Goal: Task Accomplishment & Management: Manage account settings

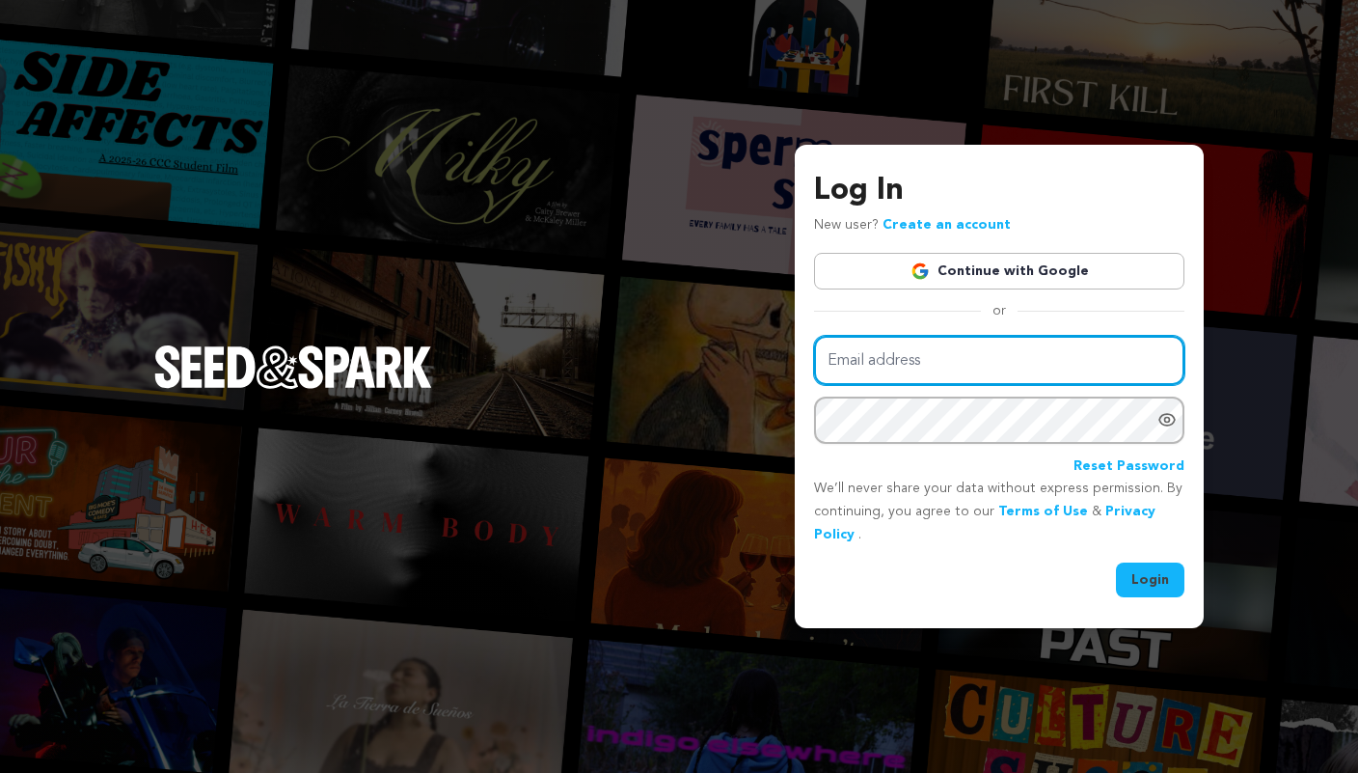
click at [901, 364] on input "Email address" at bounding box center [999, 360] width 370 height 49
type input "[EMAIL_ADDRESS][DOMAIN_NAME]"
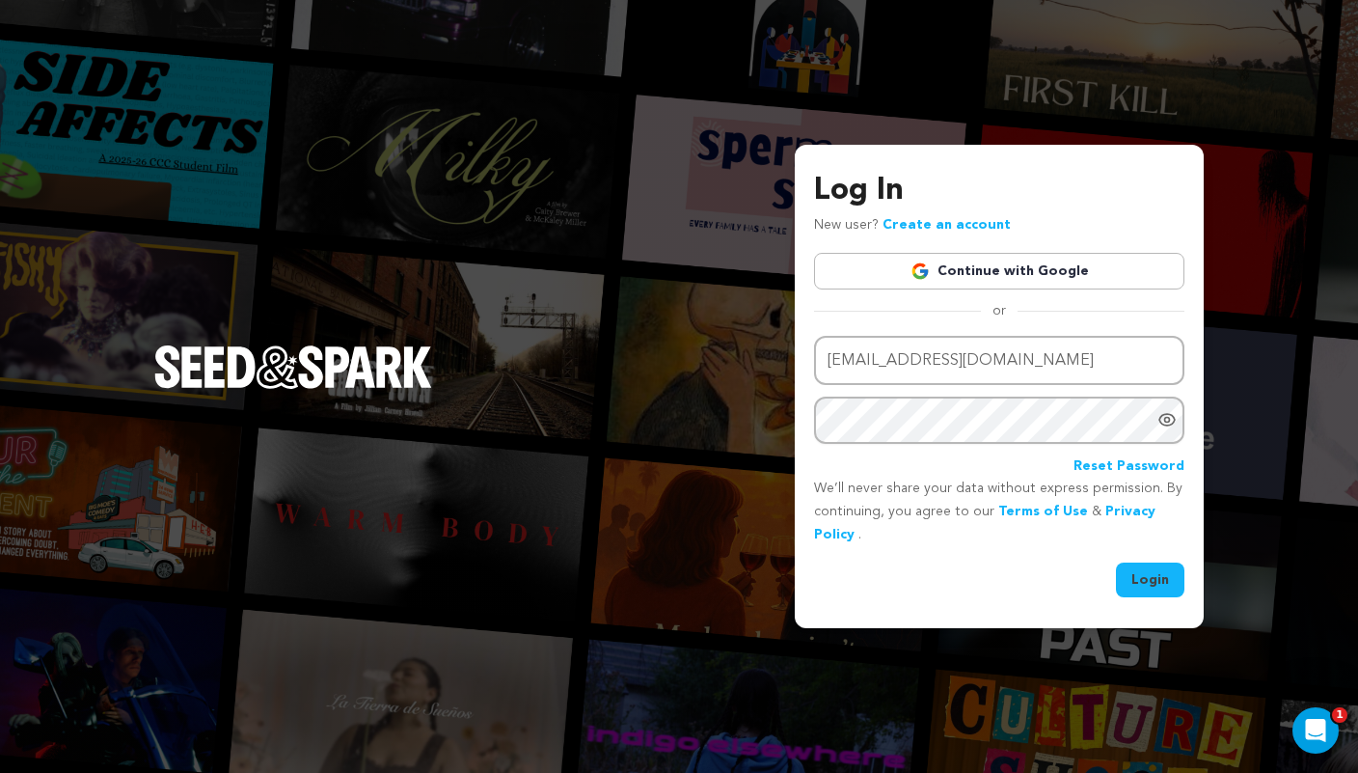
click at [1156, 580] on button "Login" at bounding box center [1150, 579] width 68 height 35
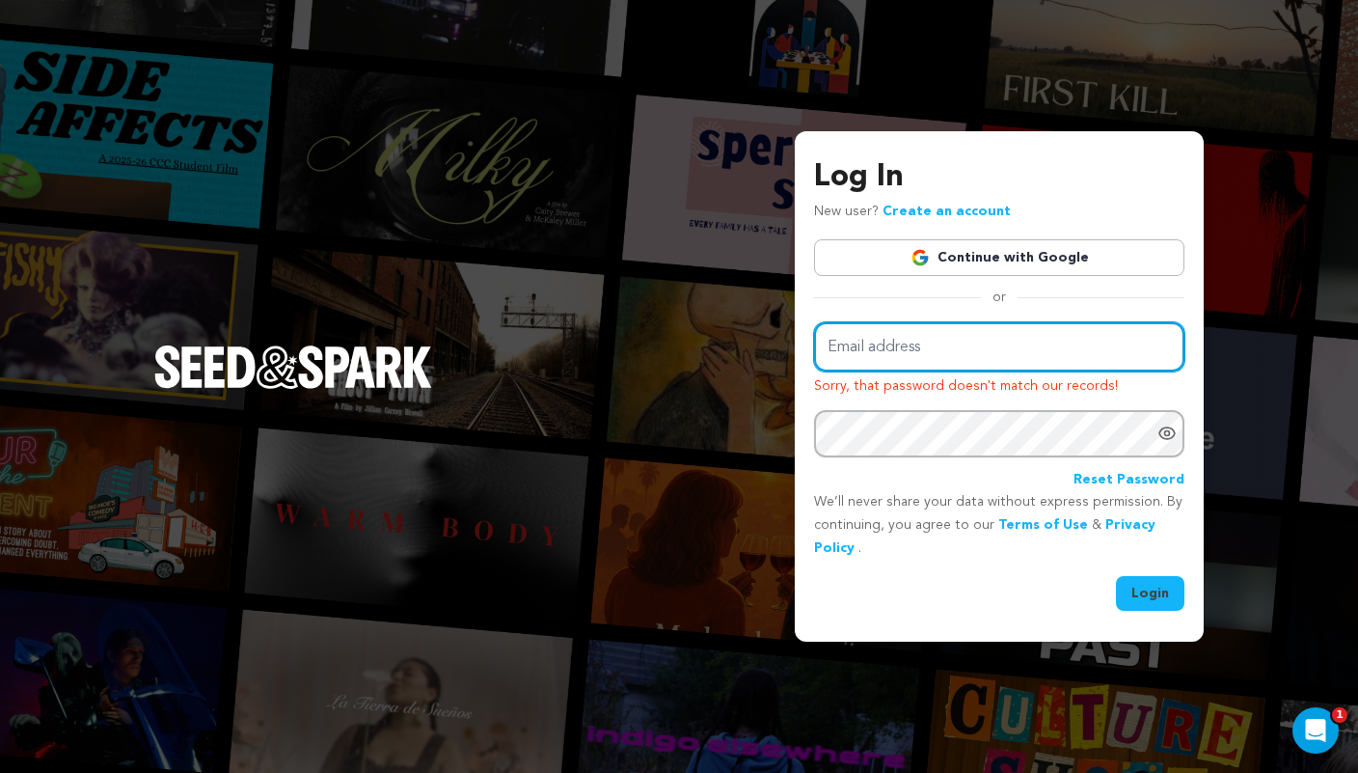
click at [970, 340] on input "Email address" at bounding box center [999, 346] width 370 height 49
type input "[EMAIL_ADDRESS][DOMAIN_NAME]"
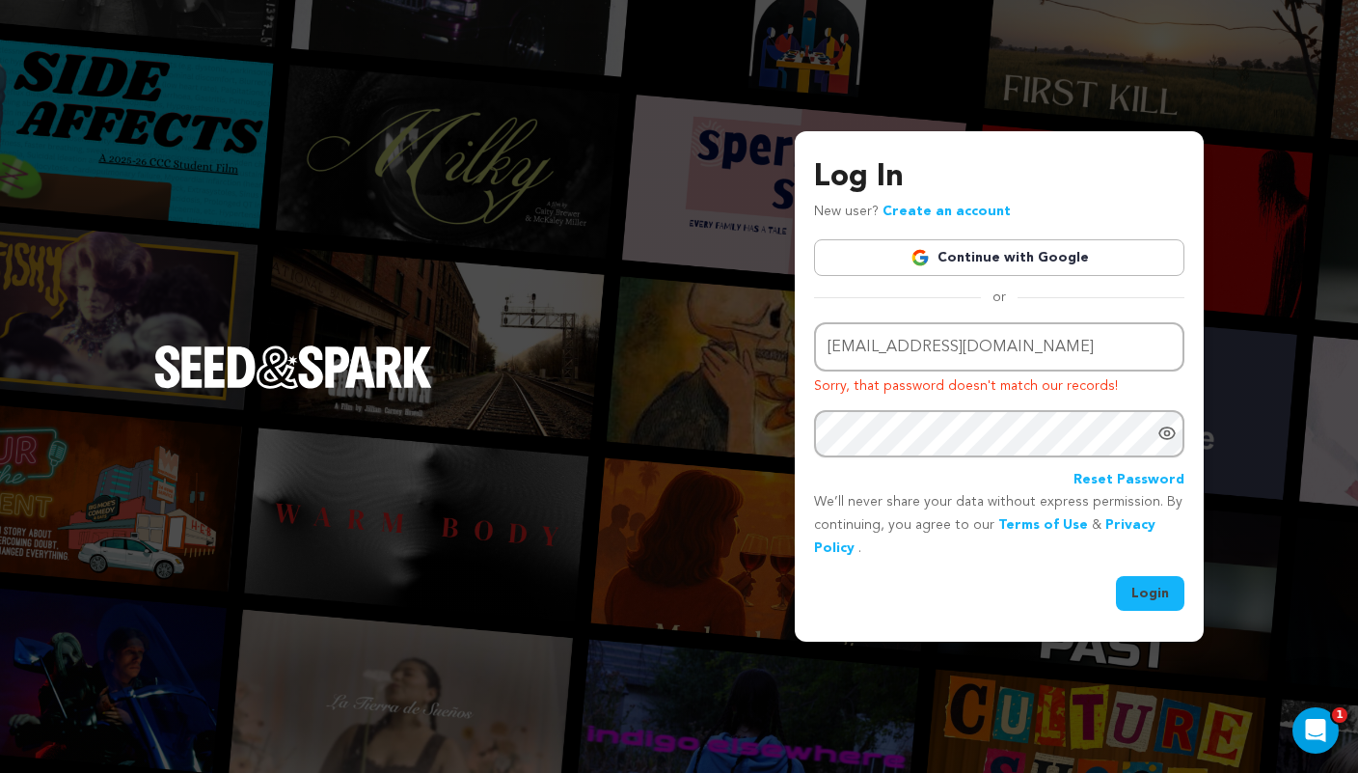
click at [1157, 610] on button "Login" at bounding box center [1150, 593] width 68 height 35
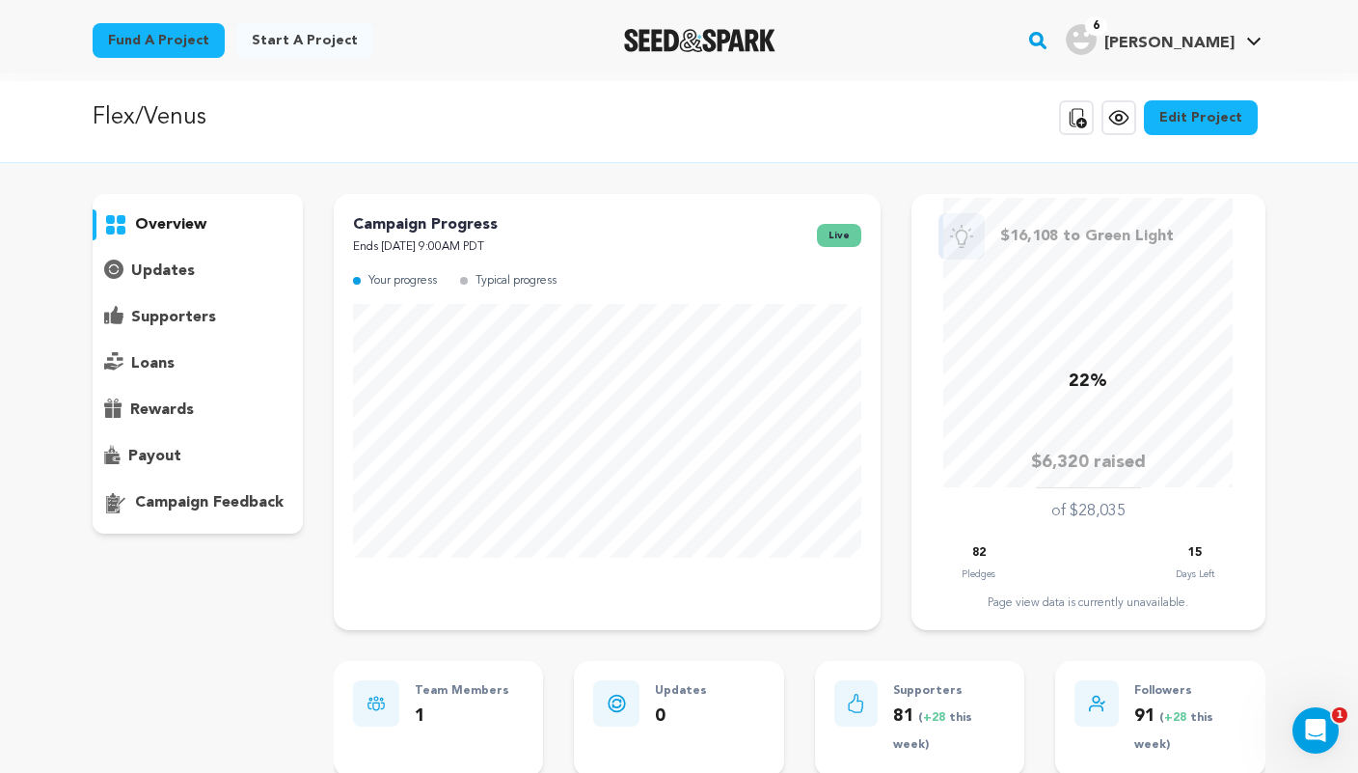
scroll to position [9, 0]
click at [197, 313] on p "supporters" at bounding box center [173, 316] width 85 height 23
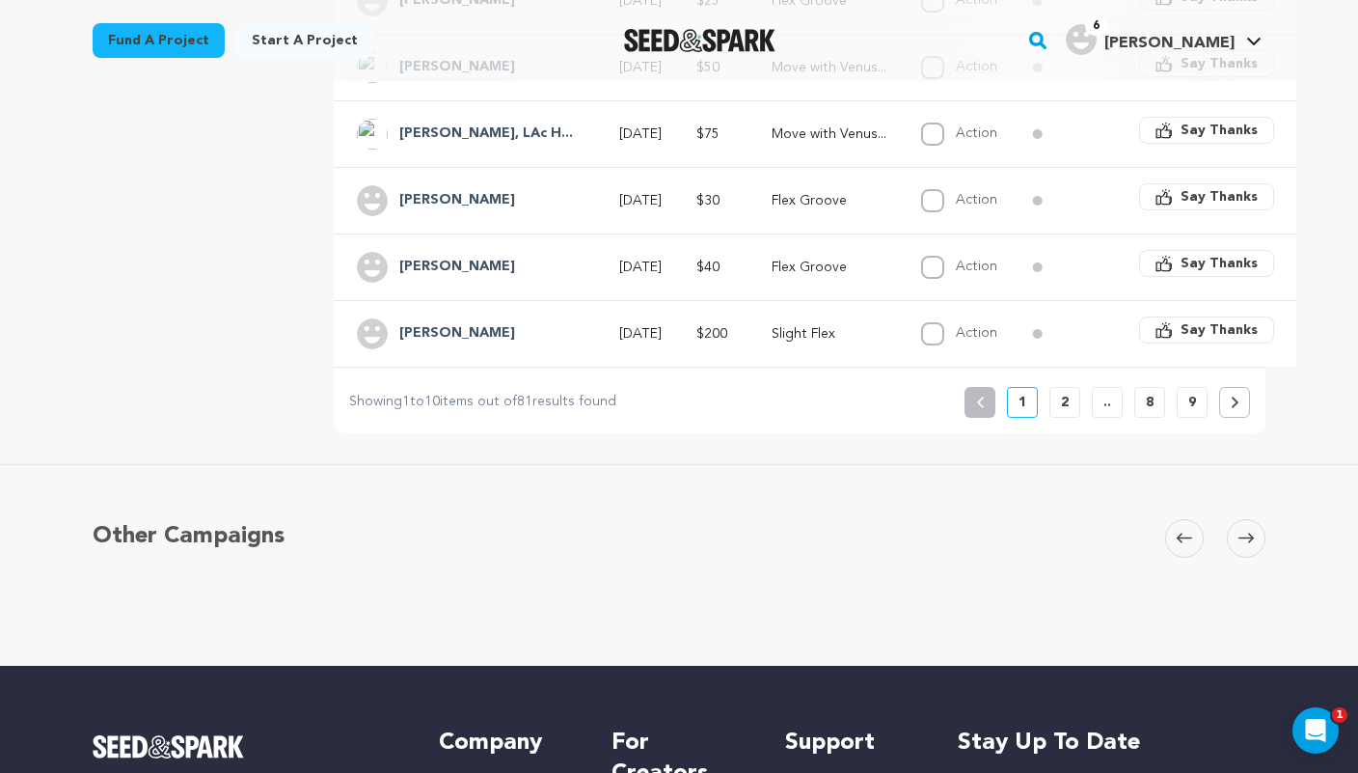
scroll to position [756, 0]
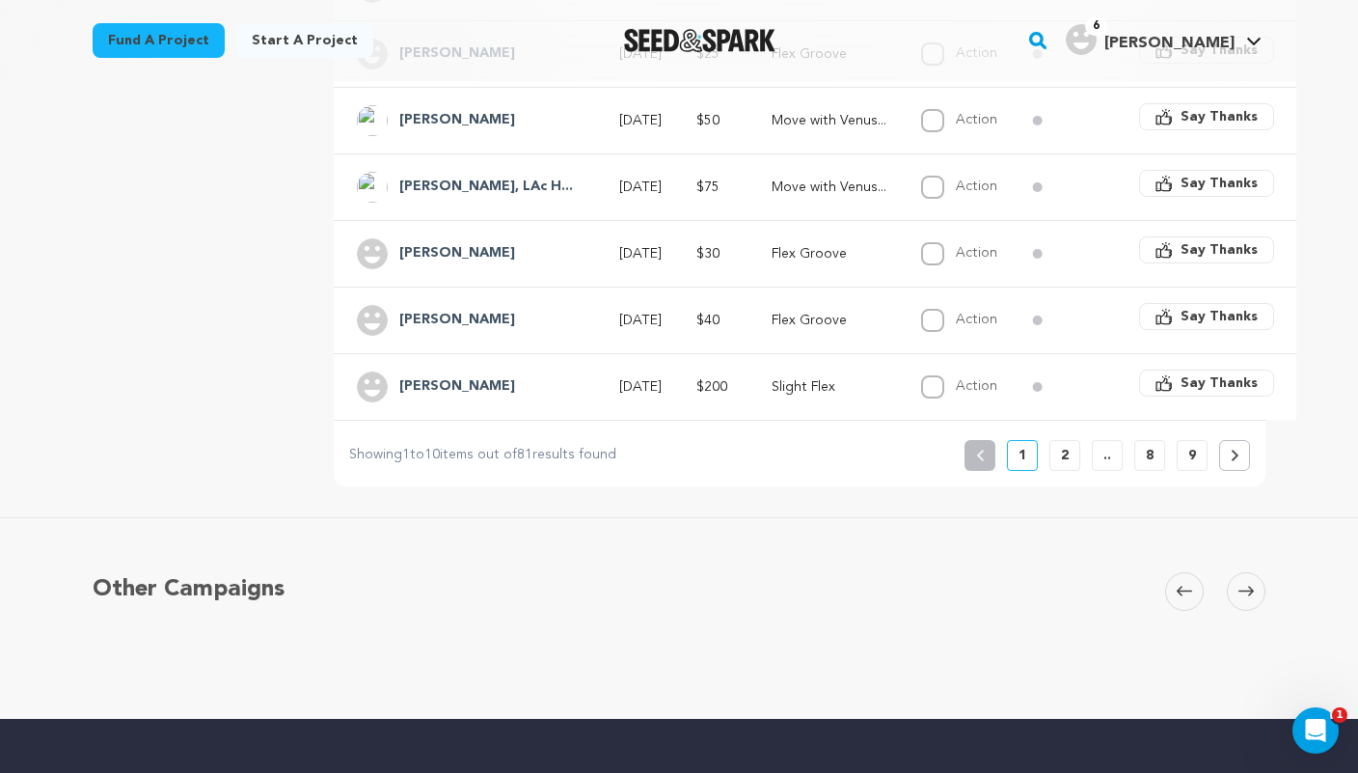
click at [1064, 446] on p "2" at bounding box center [1065, 455] width 8 height 19
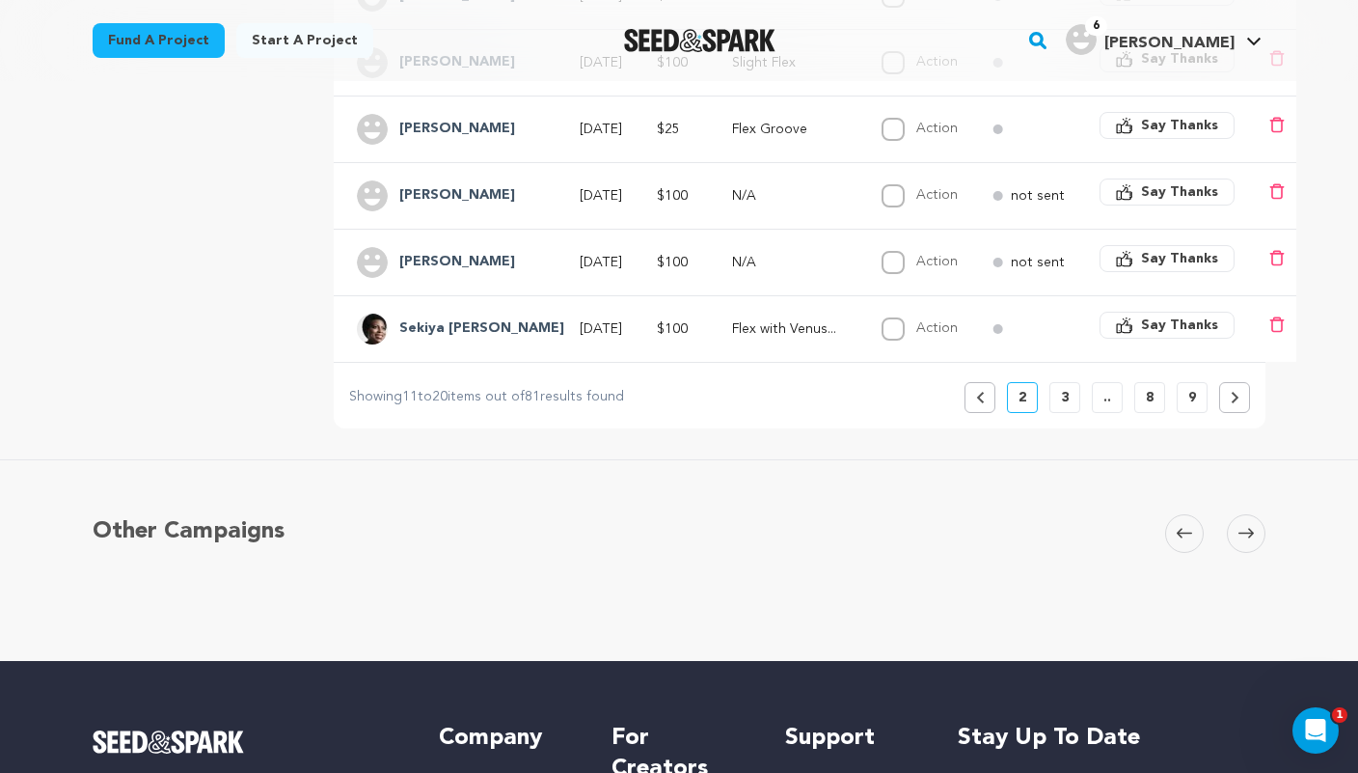
scroll to position [777, 0]
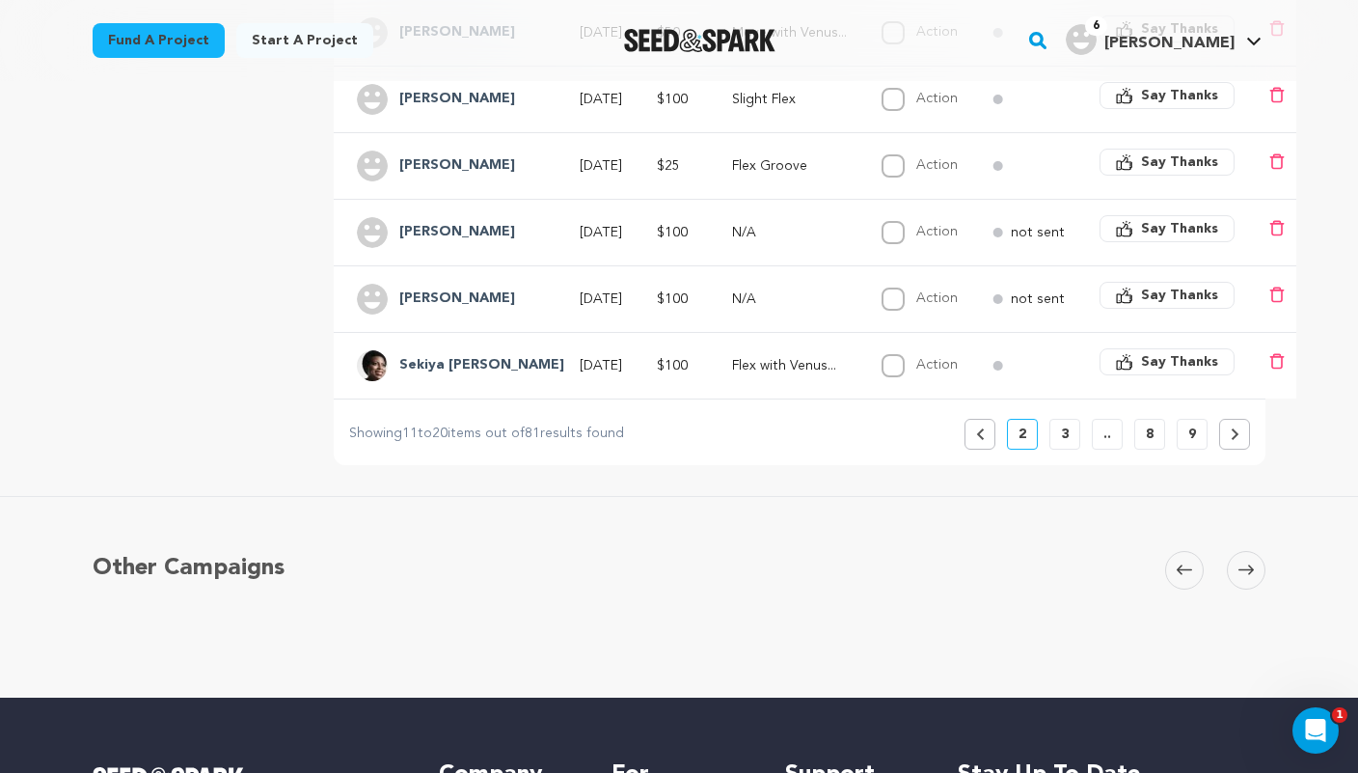
click at [1064, 424] on p "3" at bounding box center [1065, 433] width 8 height 19
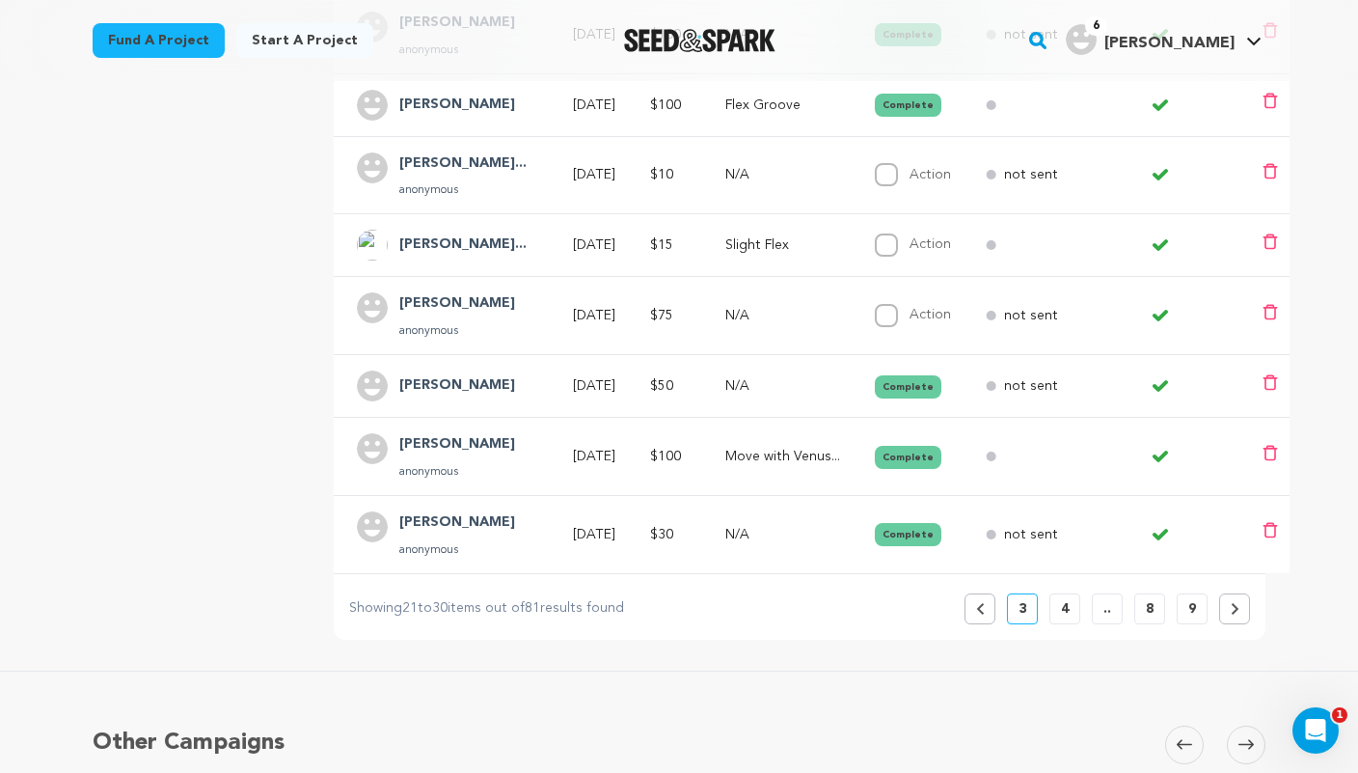
scroll to position [627, 0]
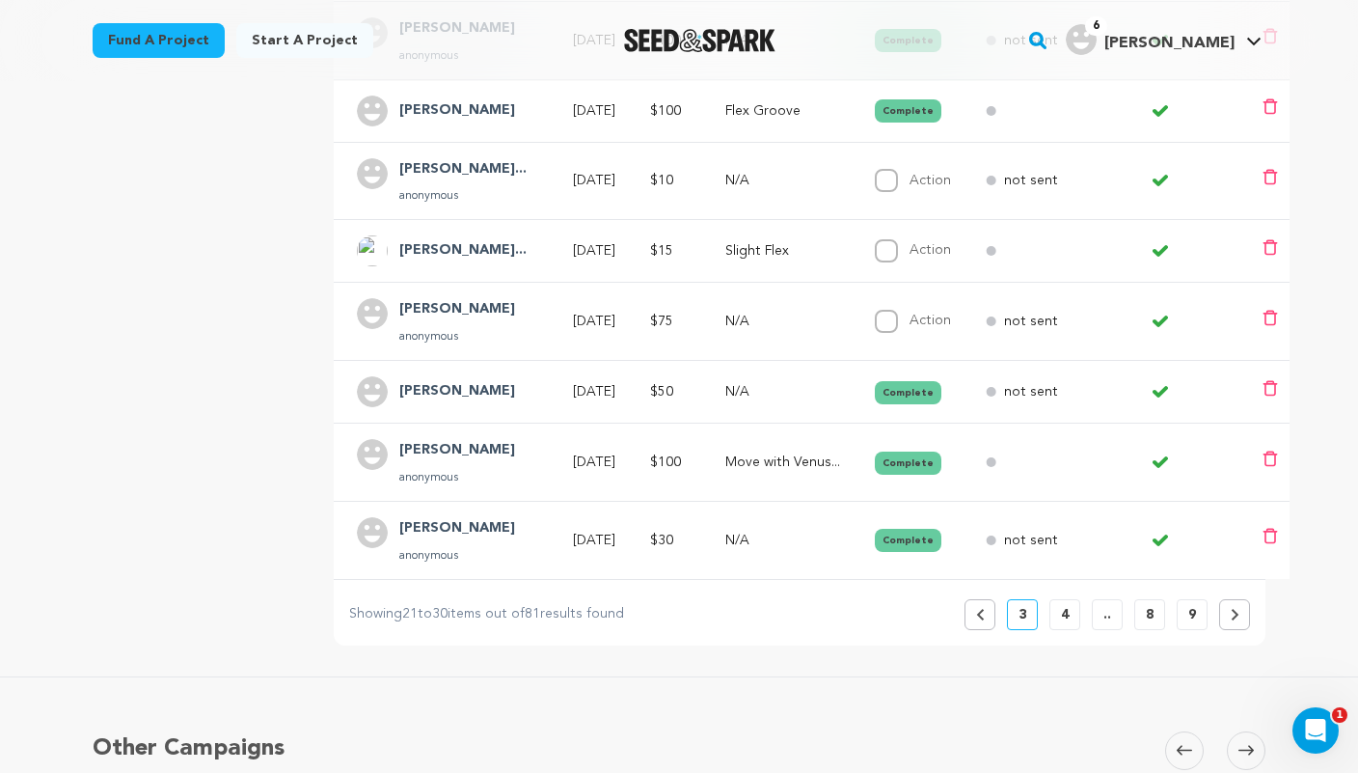
click at [1071, 605] on button "4" at bounding box center [1064, 614] width 31 height 31
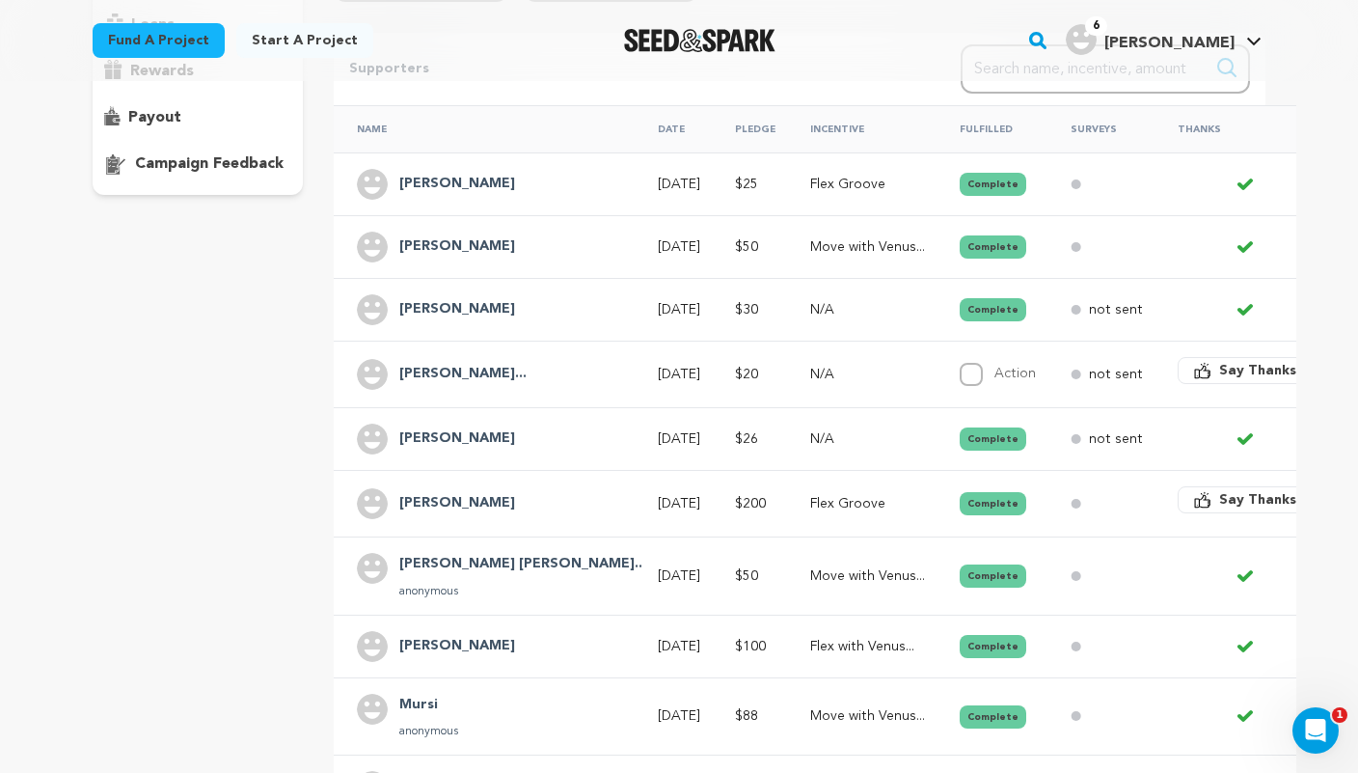
scroll to position [336, 0]
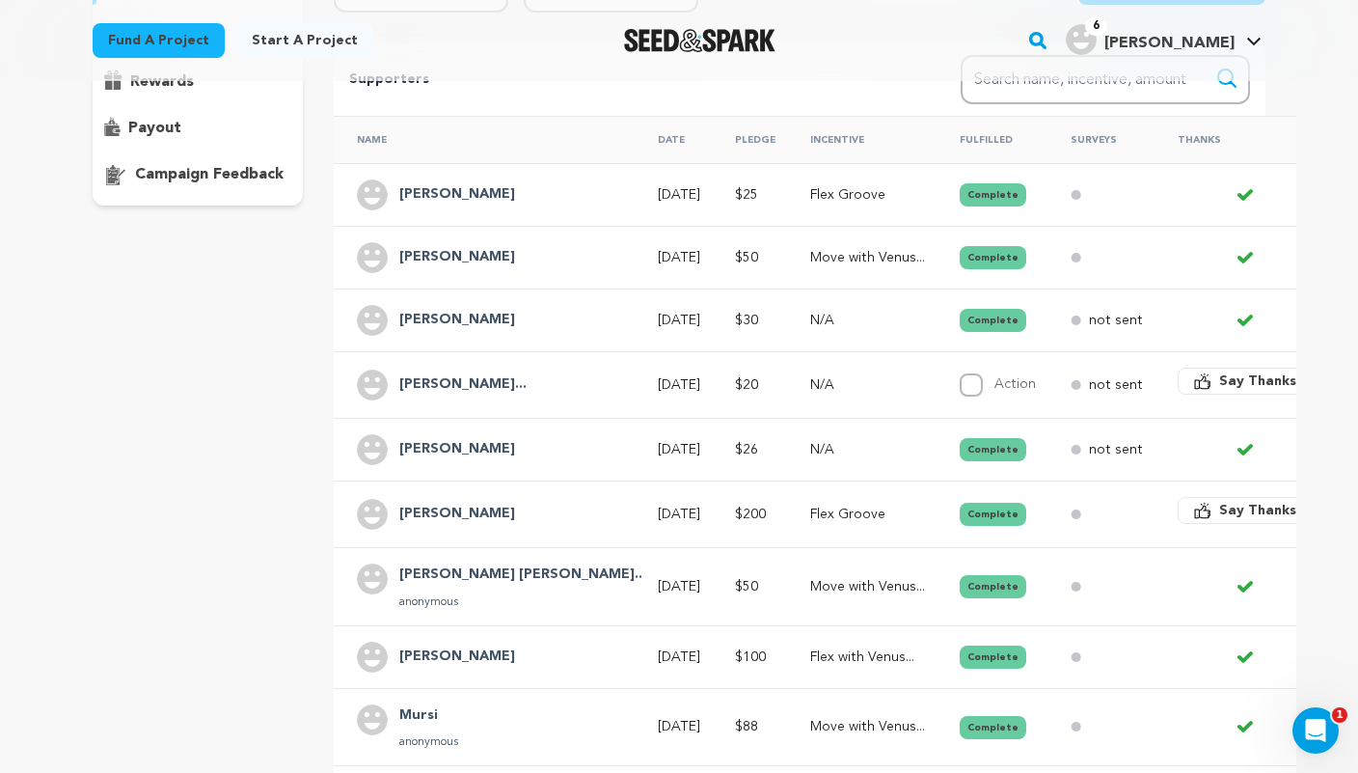
click at [635, 230] on td "Aug 11, 2025" at bounding box center [673, 257] width 77 height 63
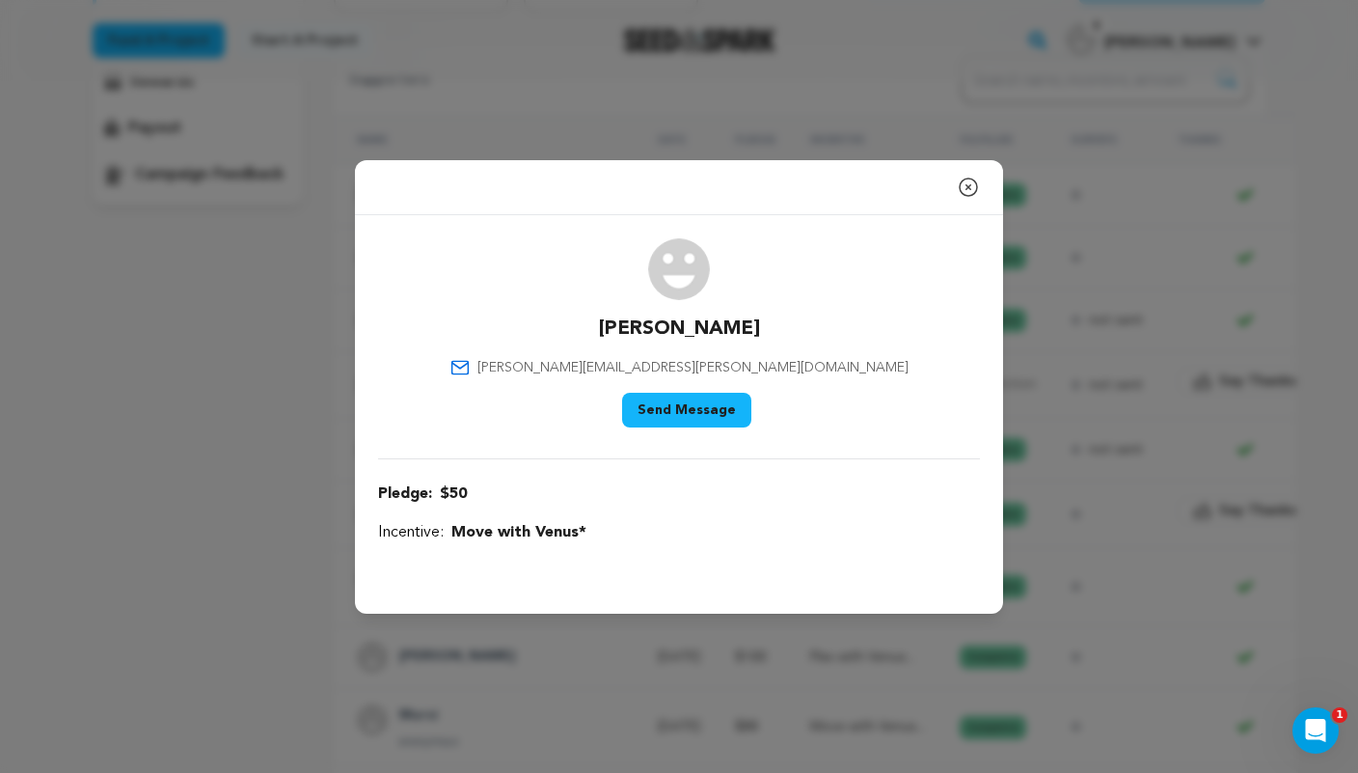
click at [968, 182] on icon "button" at bounding box center [968, 187] width 23 height 23
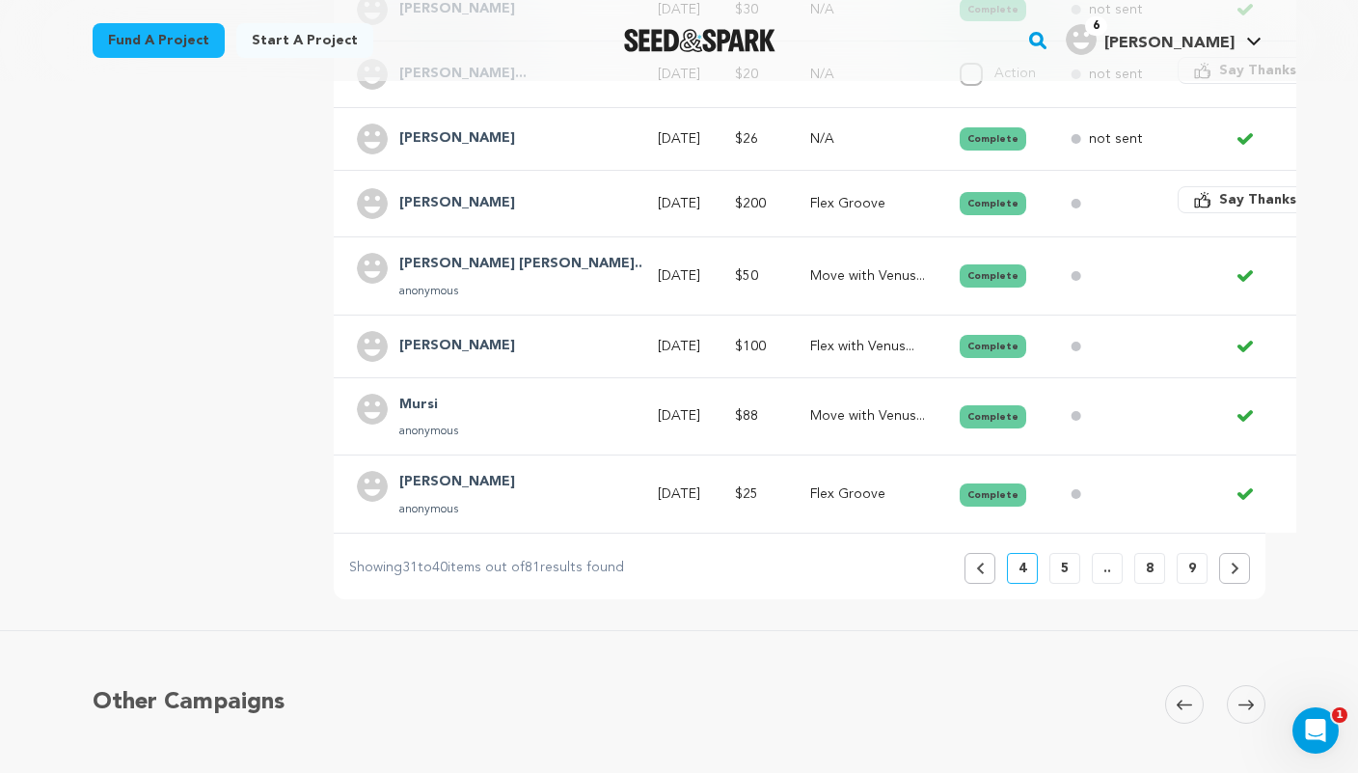
scroll to position [662, 0]
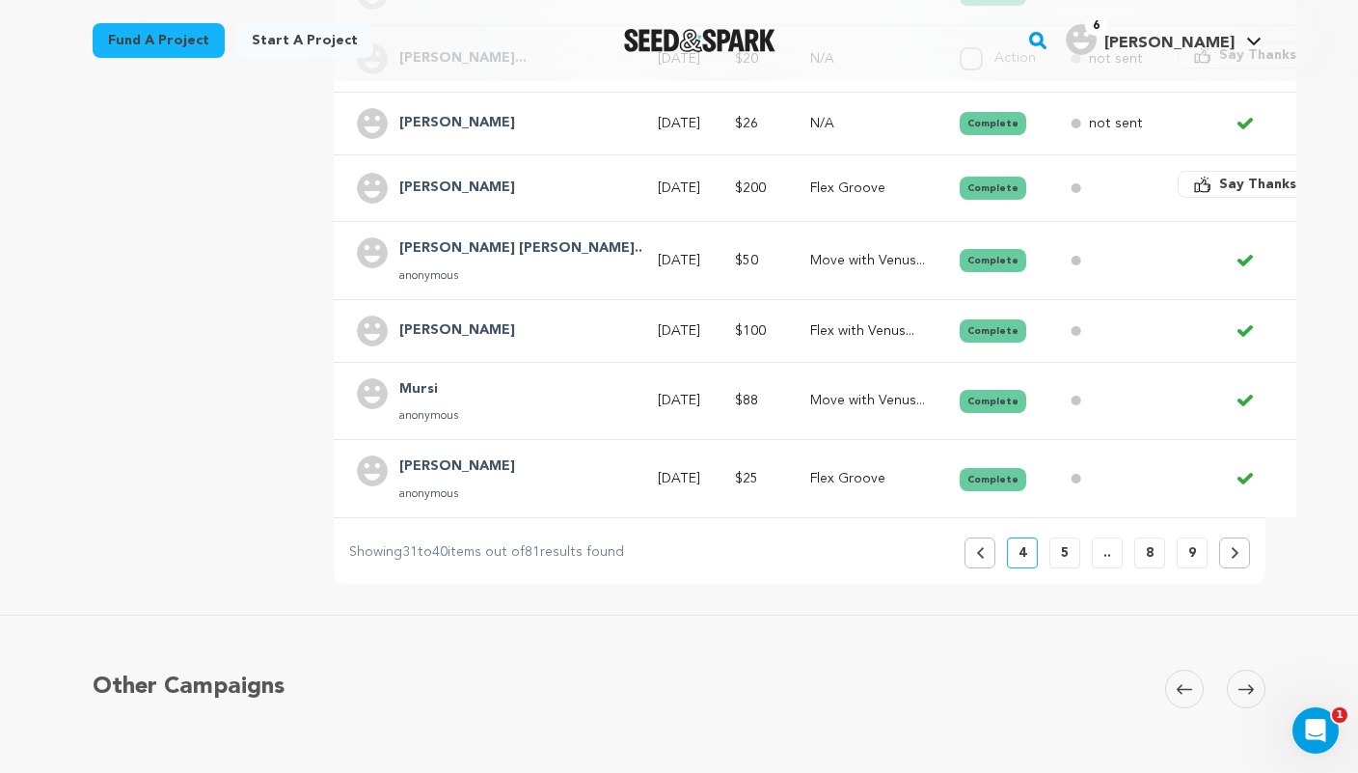
click at [980, 547] on icon at bounding box center [979, 553] width 7 height 12
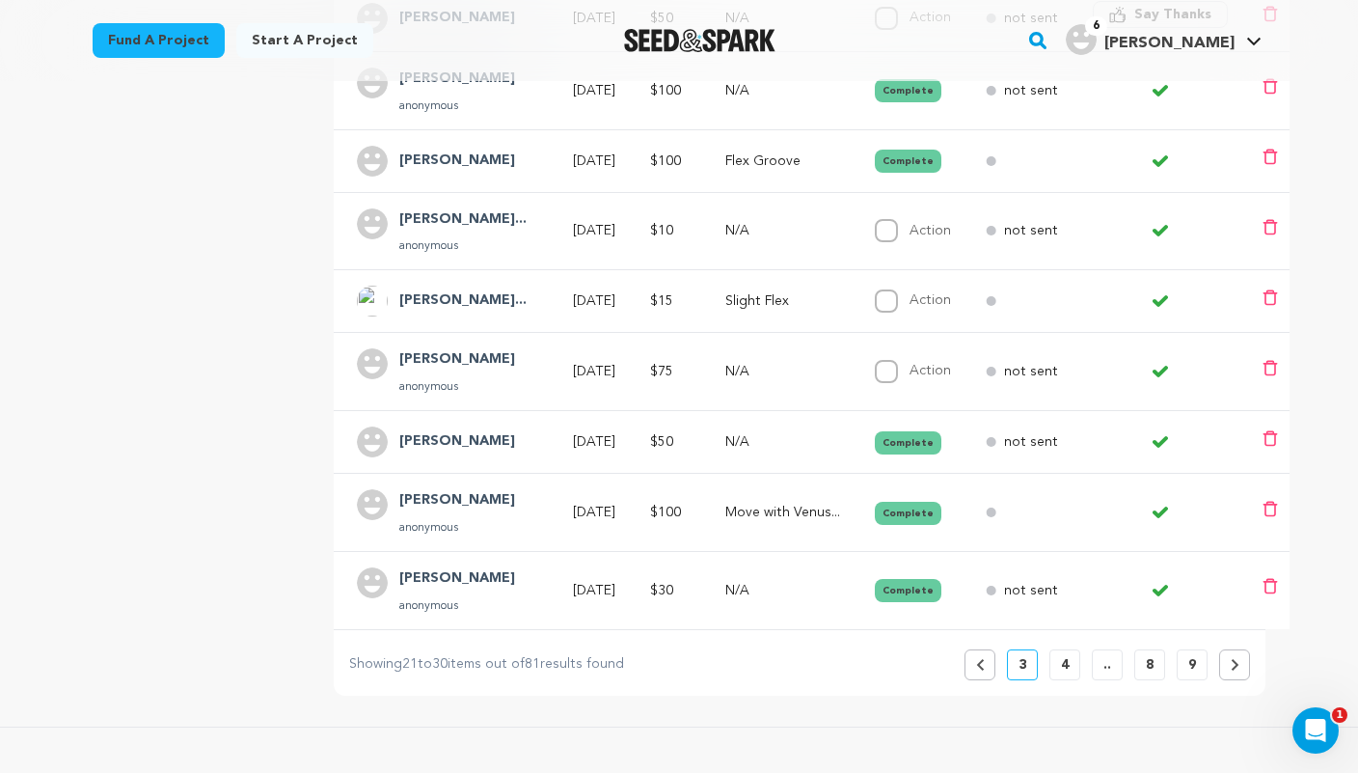
scroll to position [598, 0]
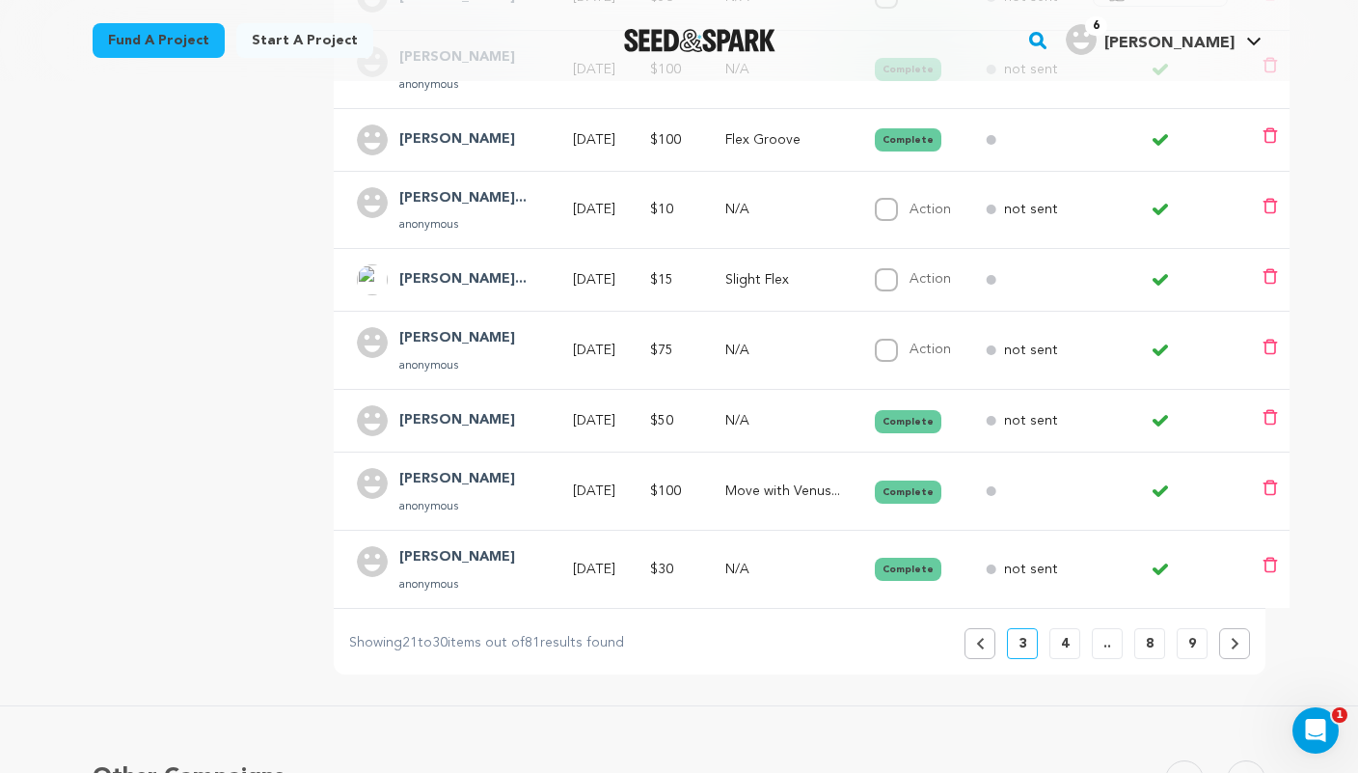
click at [1062, 634] on p "4" at bounding box center [1065, 643] width 8 height 19
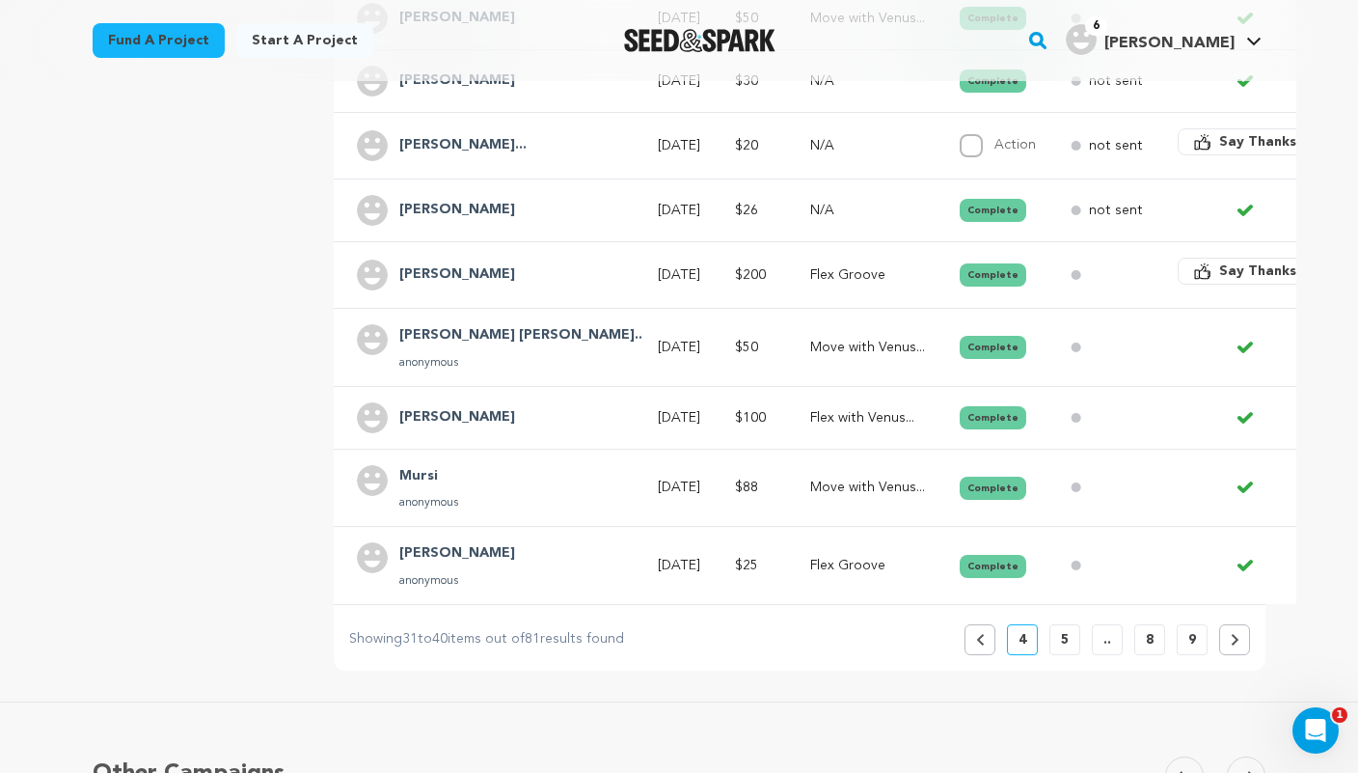
scroll to position [576, 0]
click at [1064, 629] on p "5" at bounding box center [1065, 638] width 8 height 19
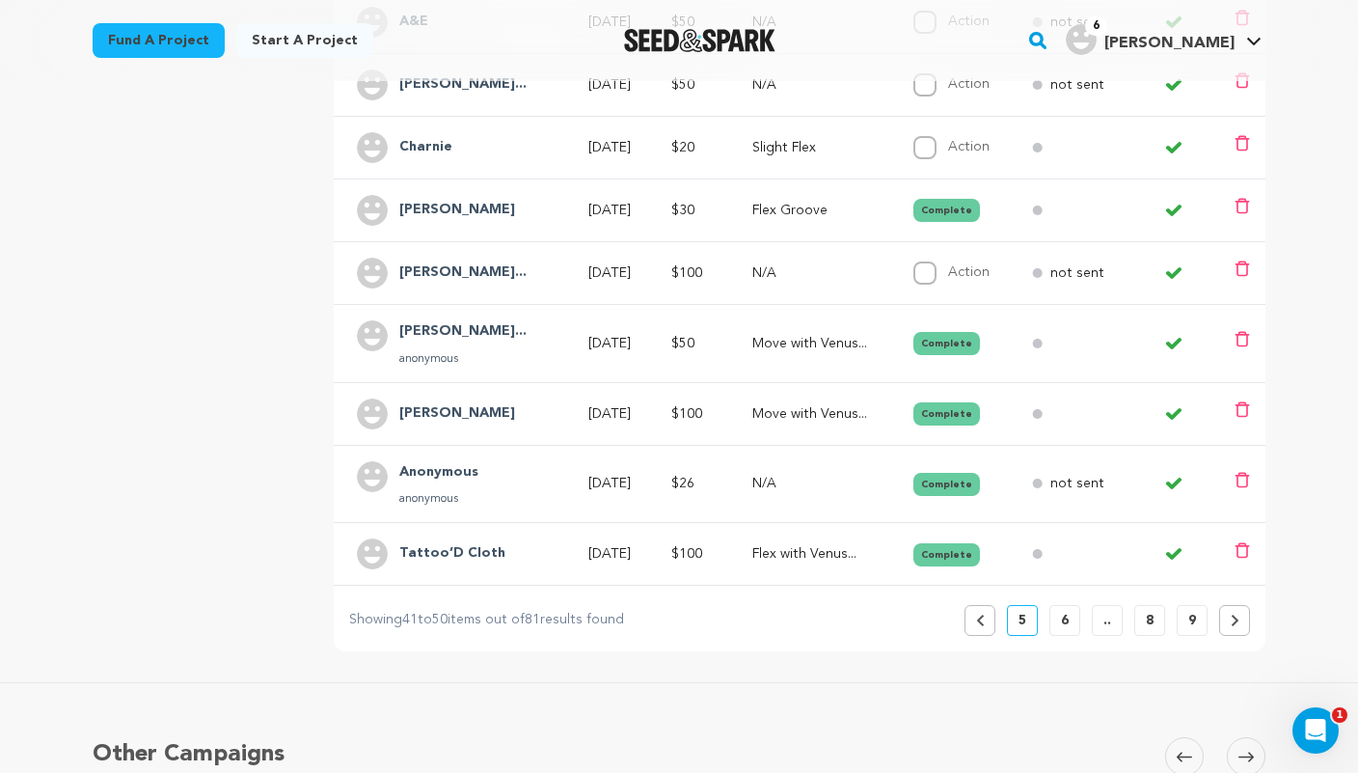
scroll to position [596, 0]
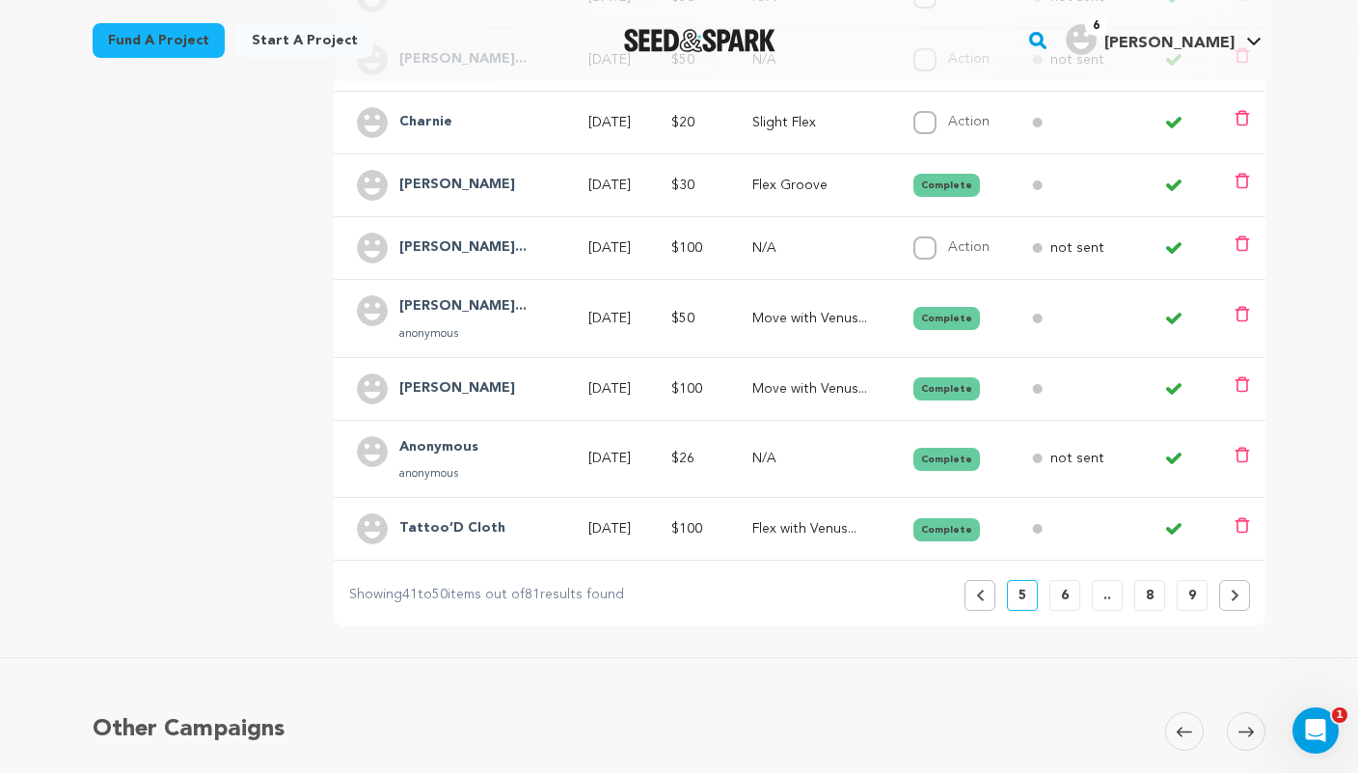
click at [976, 580] on button "Previous" at bounding box center [980, 595] width 31 height 31
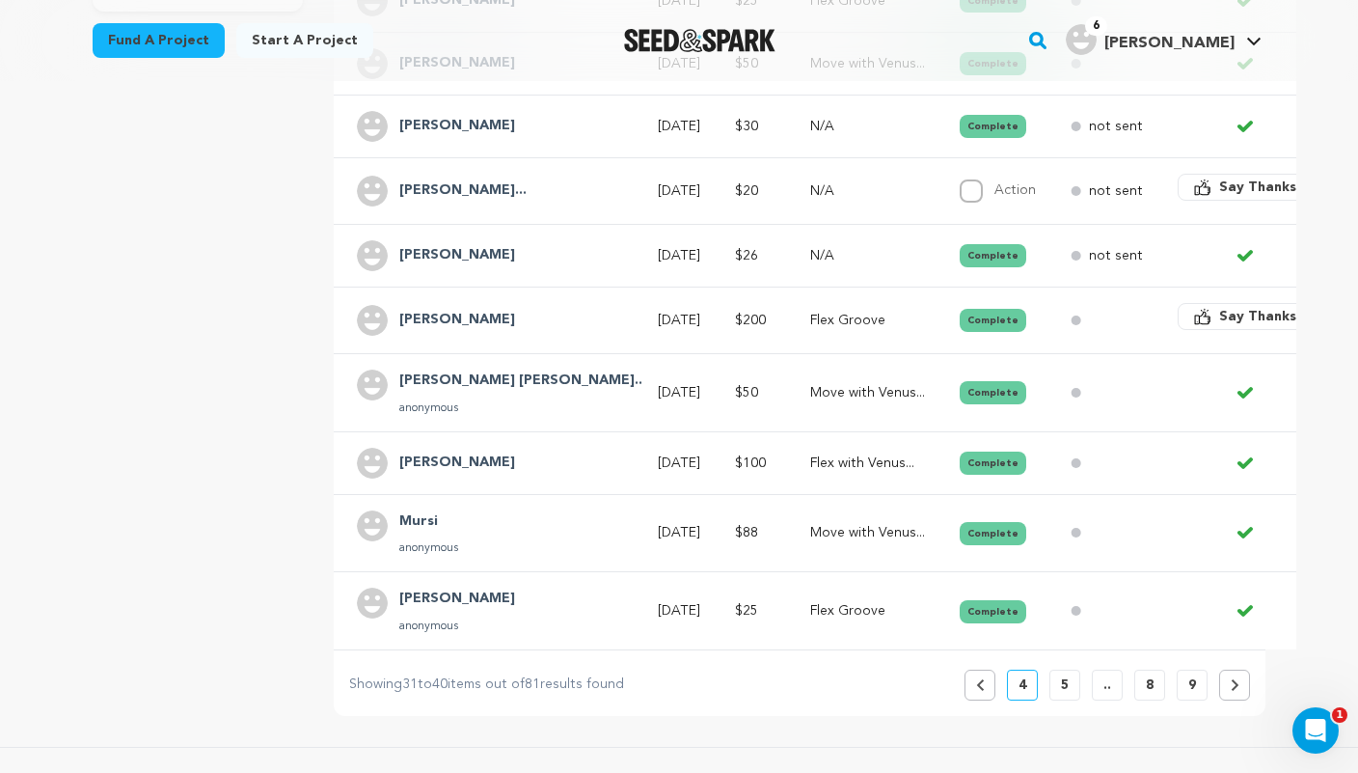
scroll to position [630, 0]
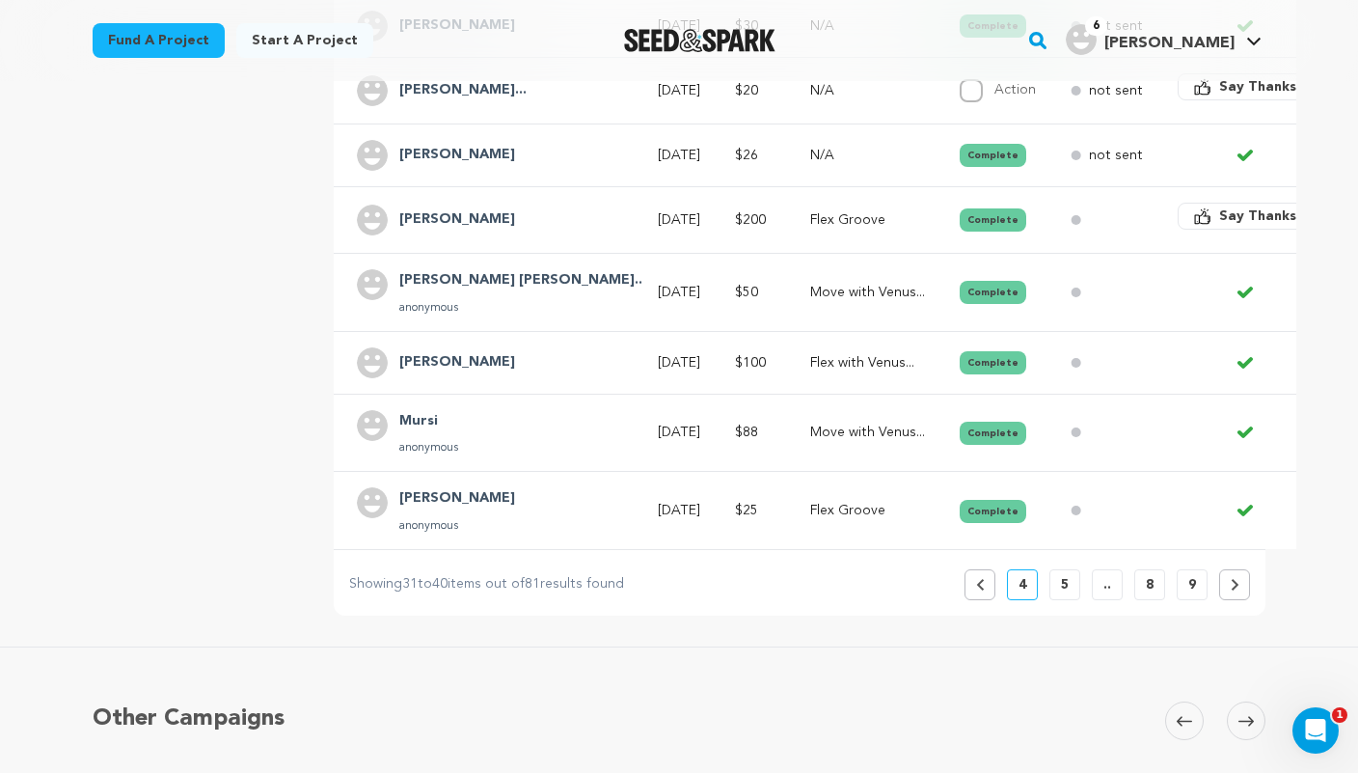
click at [980, 579] on icon at bounding box center [980, 585] width 9 height 12
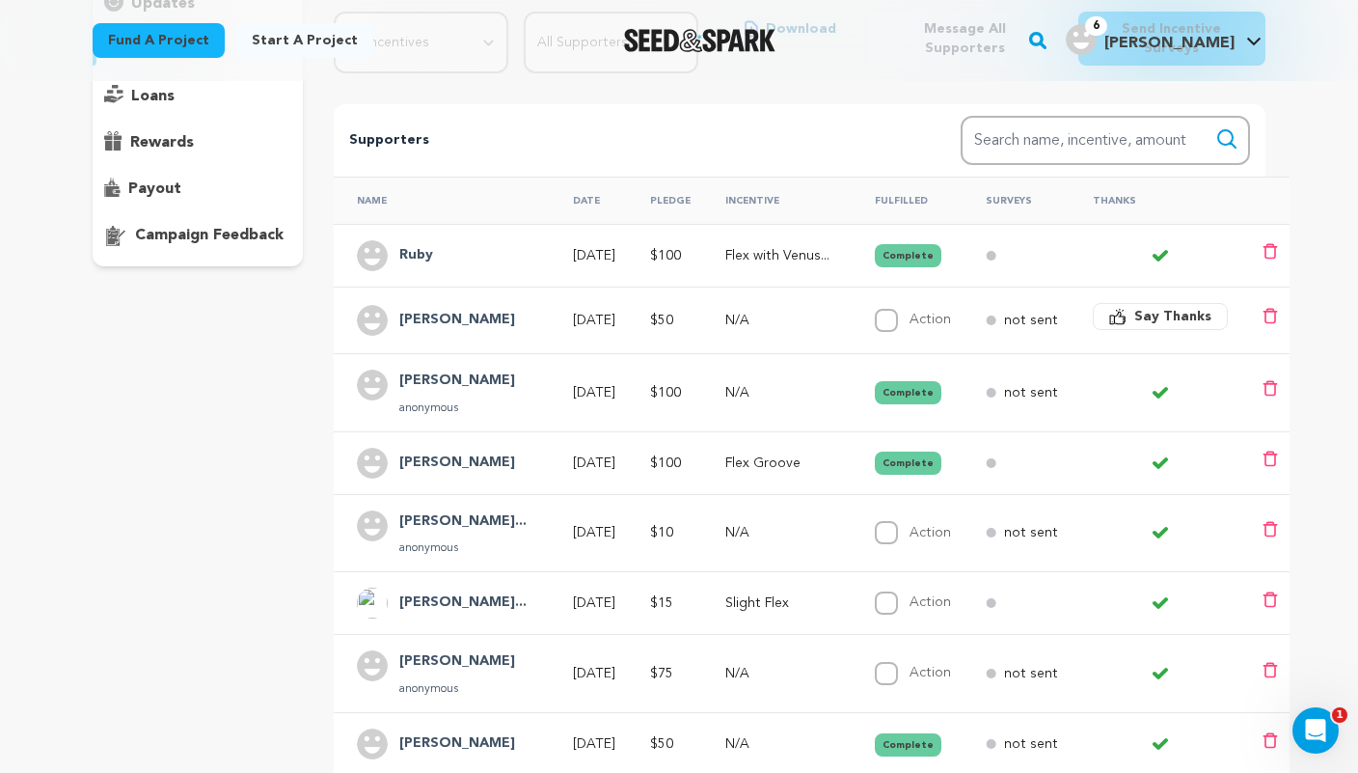
scroll to position [258, 0]
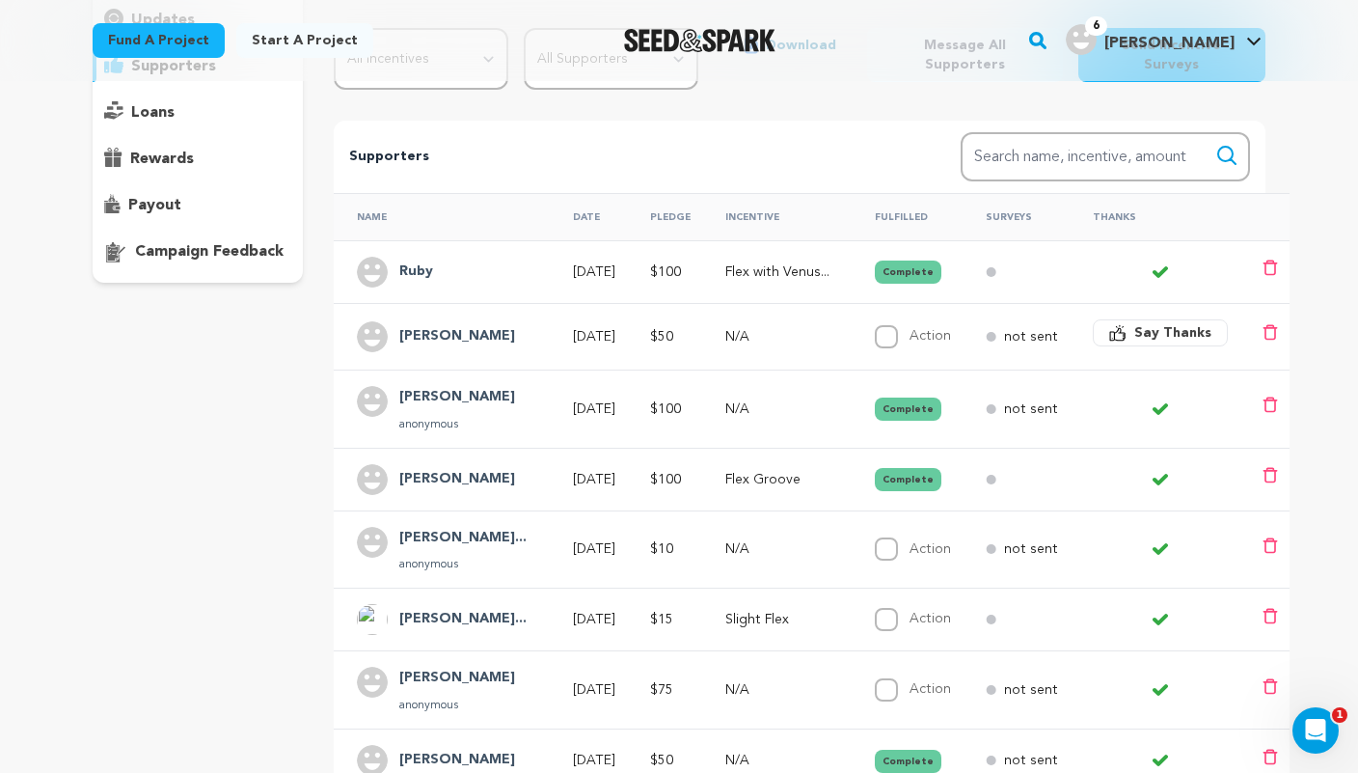
click at [702, 255] on td "$100" at bounding box center [664, 271] width 75 height 63
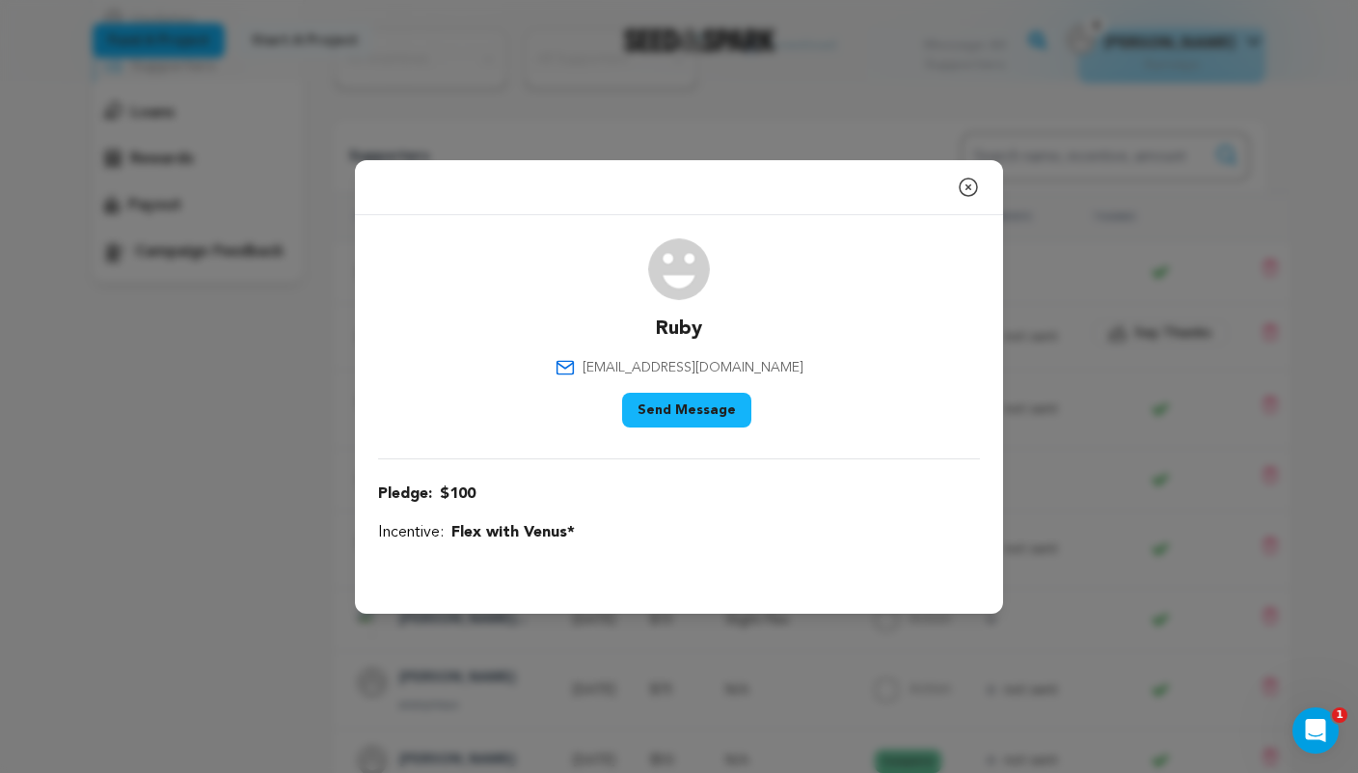
click at [971, 188] on icon "button" at bounding box center [968, 187] width 23 height 23
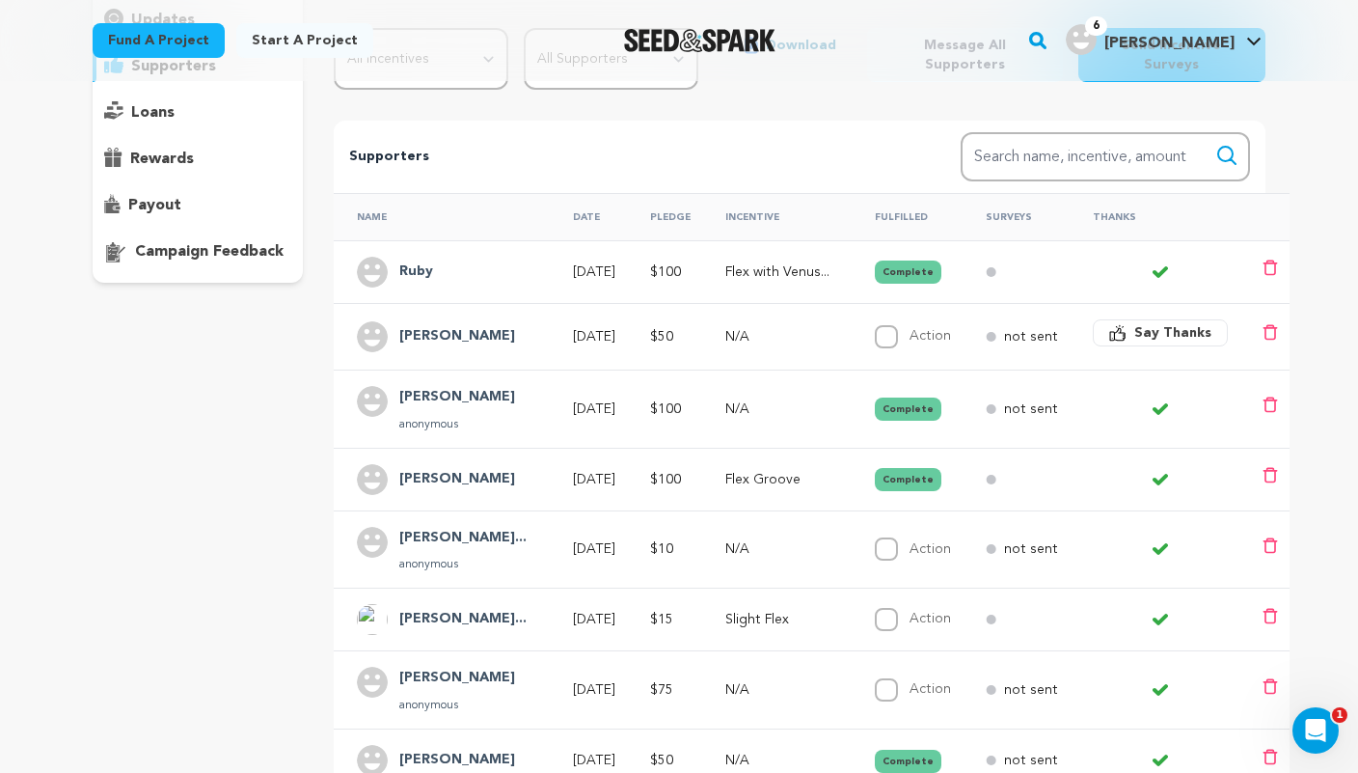
click at [912, 260] on button "Complete" at bounding box center [908, 271] width 67 height 23
click at [804, 262] on p "Flex with Venus..." at bounding box center [782, 271] width 115 height 19
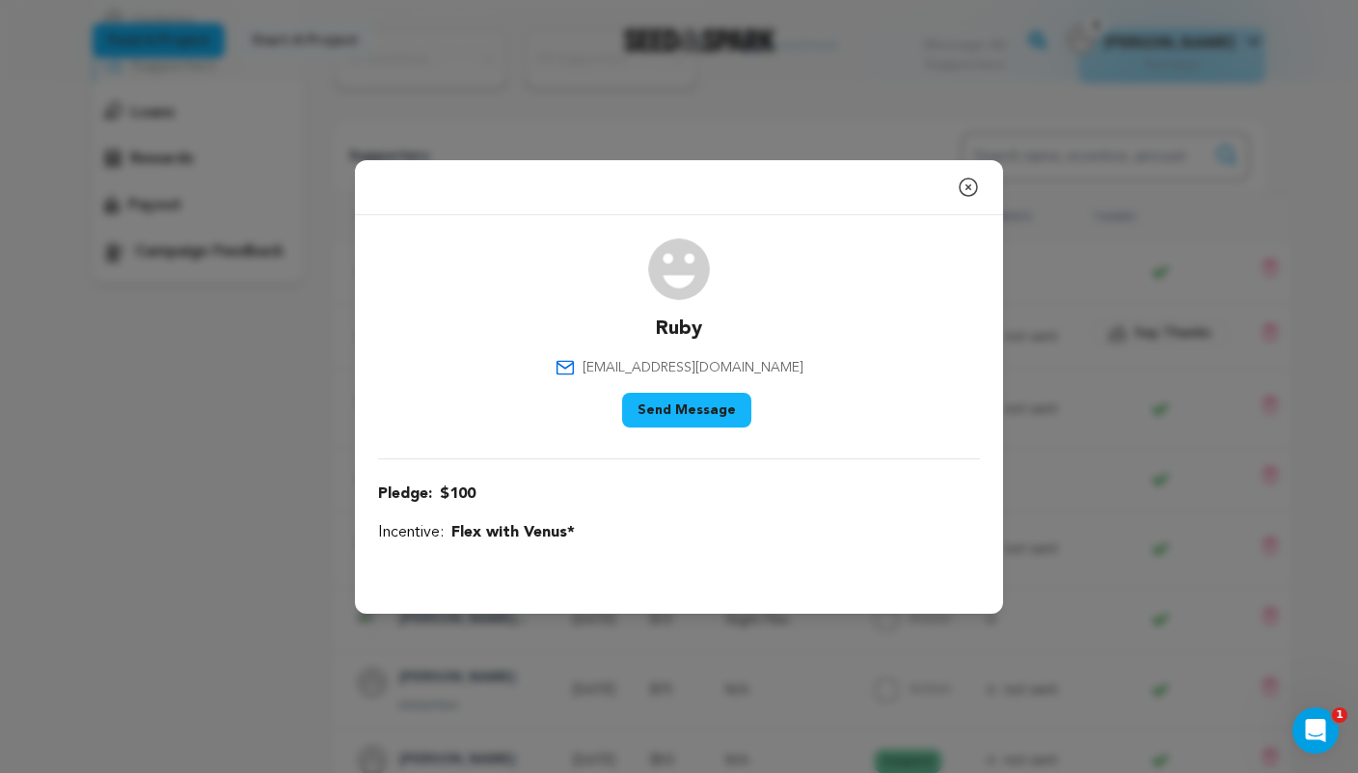
click at [970, 189] on icon "button" at bounding box center [968, 186] width 17 height 17
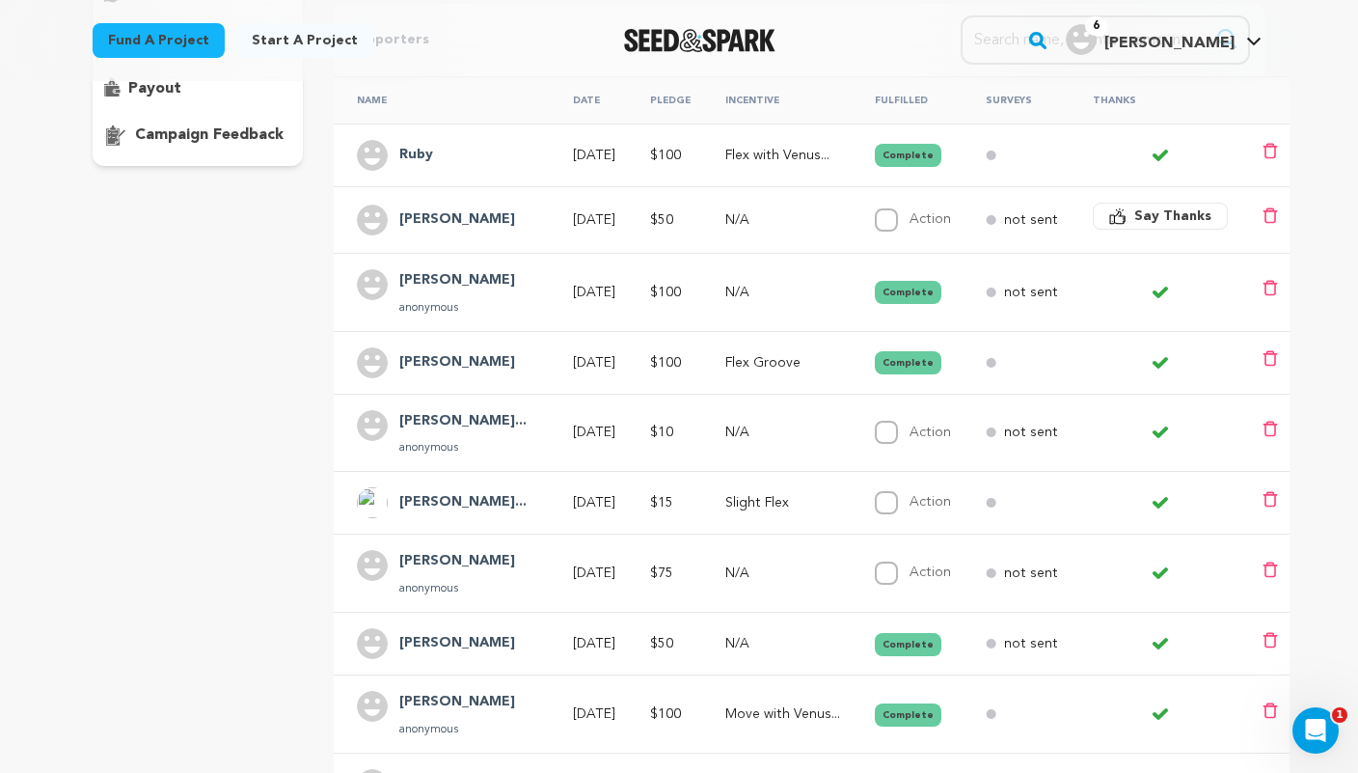
scroll to position [0, 9]
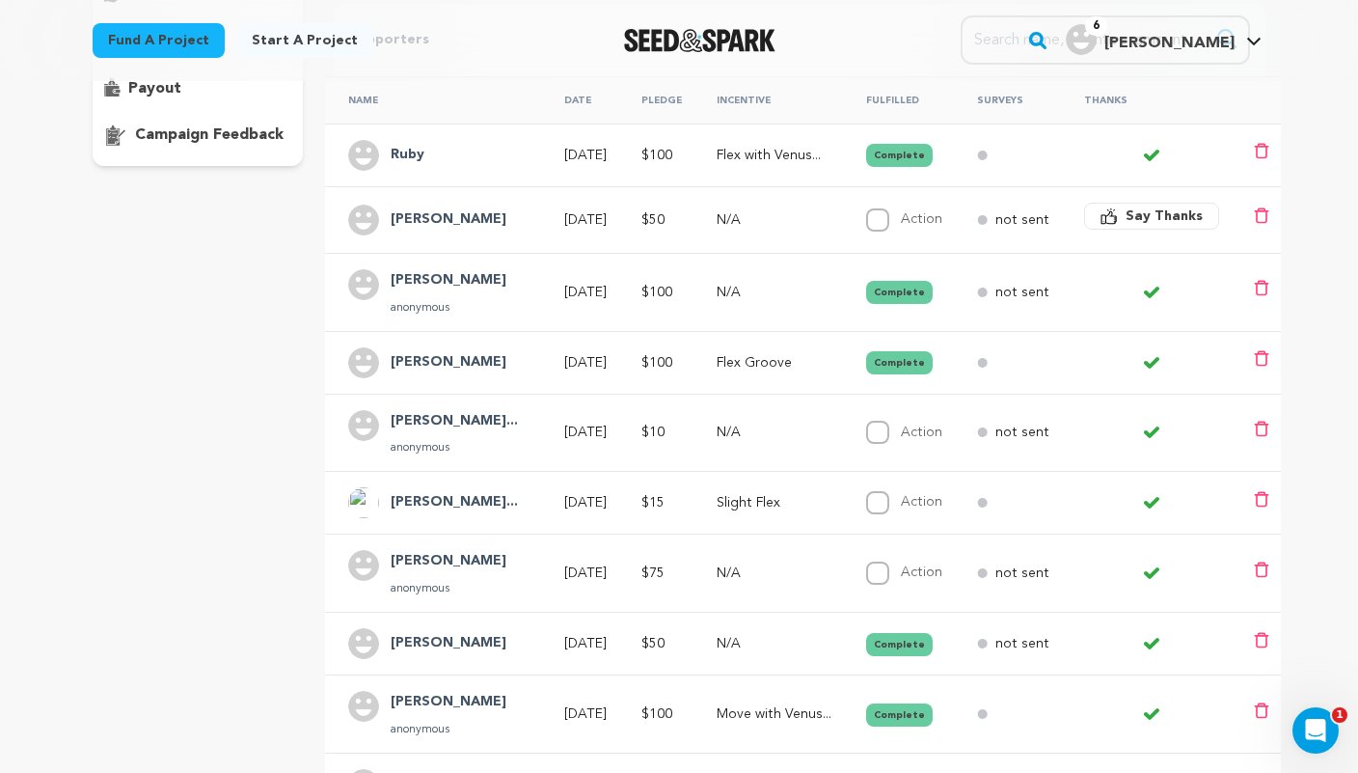
click at [472, 491] on h4 "Sullivan Michae..." at bounding box center [454, 502] width 127 height 23
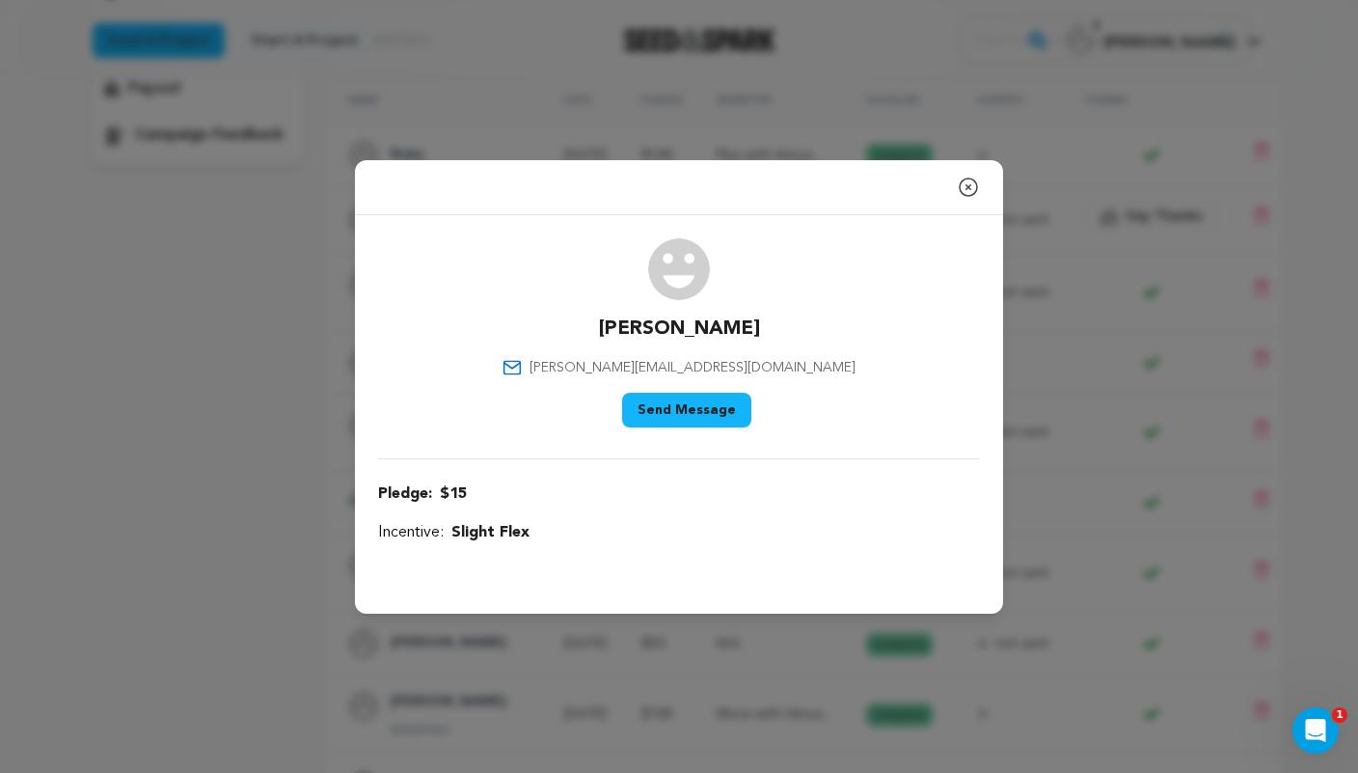
click at [971, 182] on icon "button" at bounding box center [968, 187] width 23 height 23
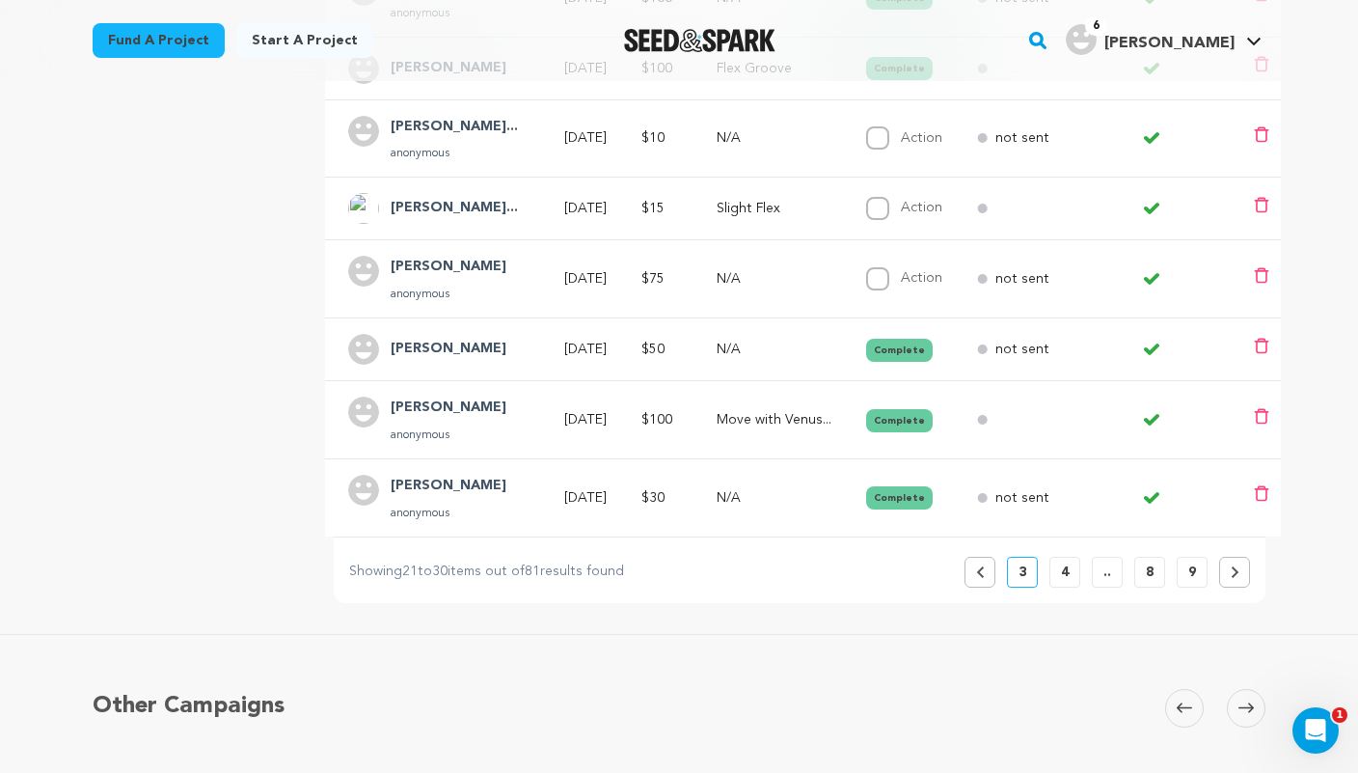
scroll to position [670, 0]
click at [984, 556] on button "Previous" at bounding box center [980, 571] width 31 height 31
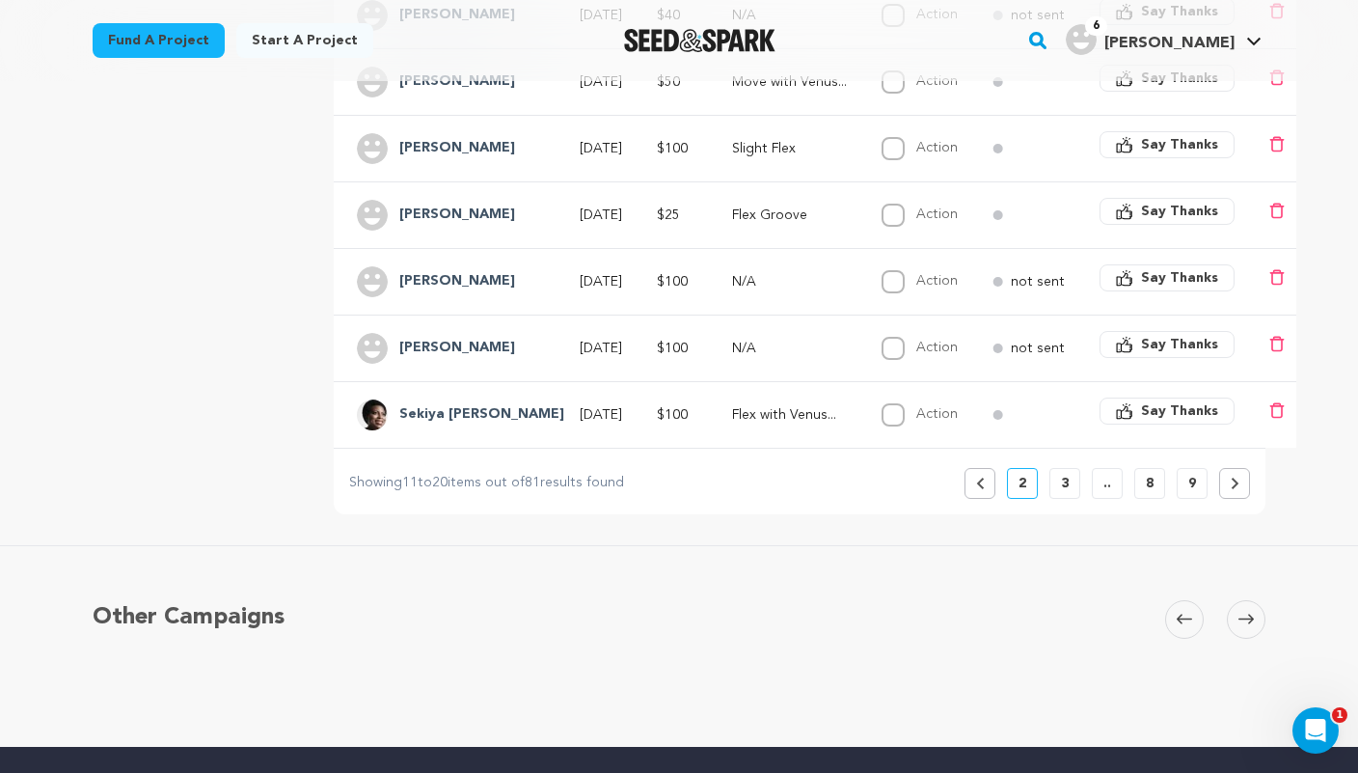
scroll to position [711, 0]
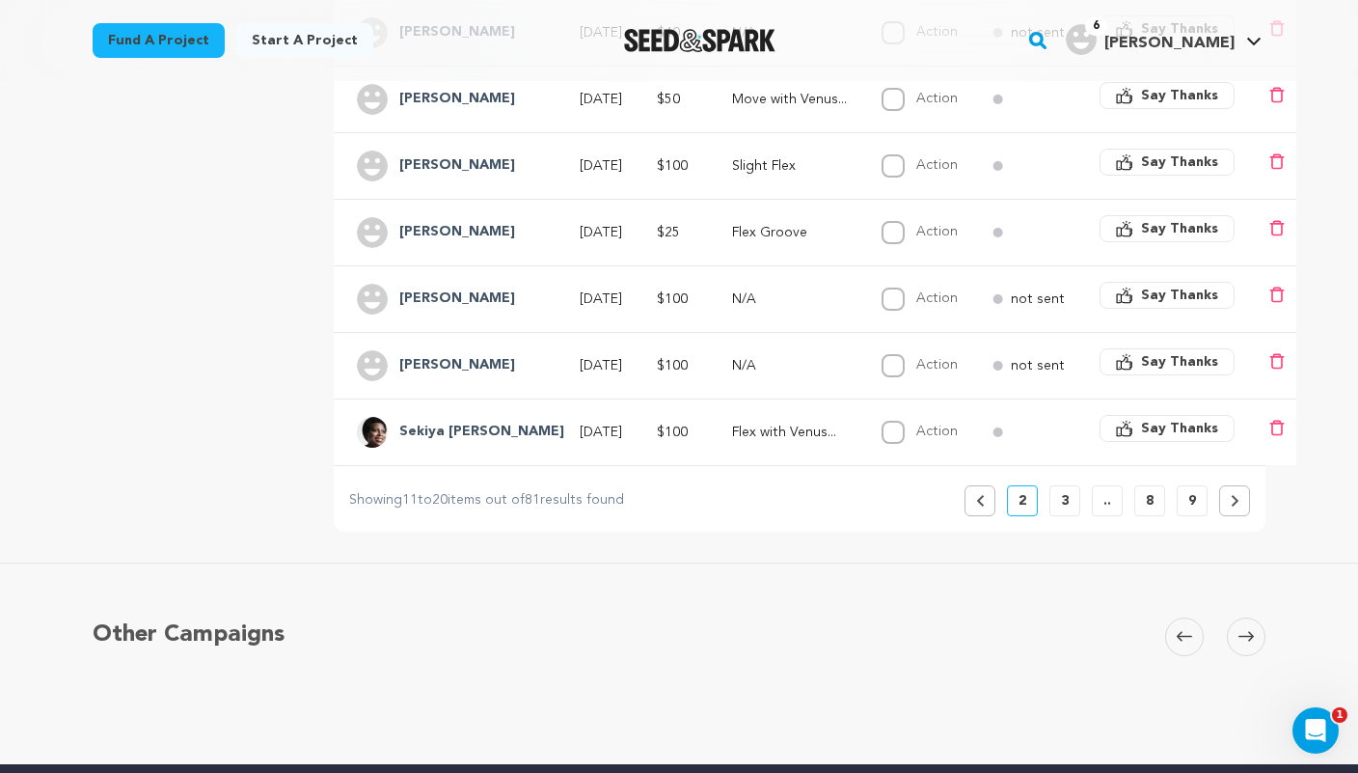
click at [1055, 486] on button "3" at bounding box center [1064, 500] width 31 height 31
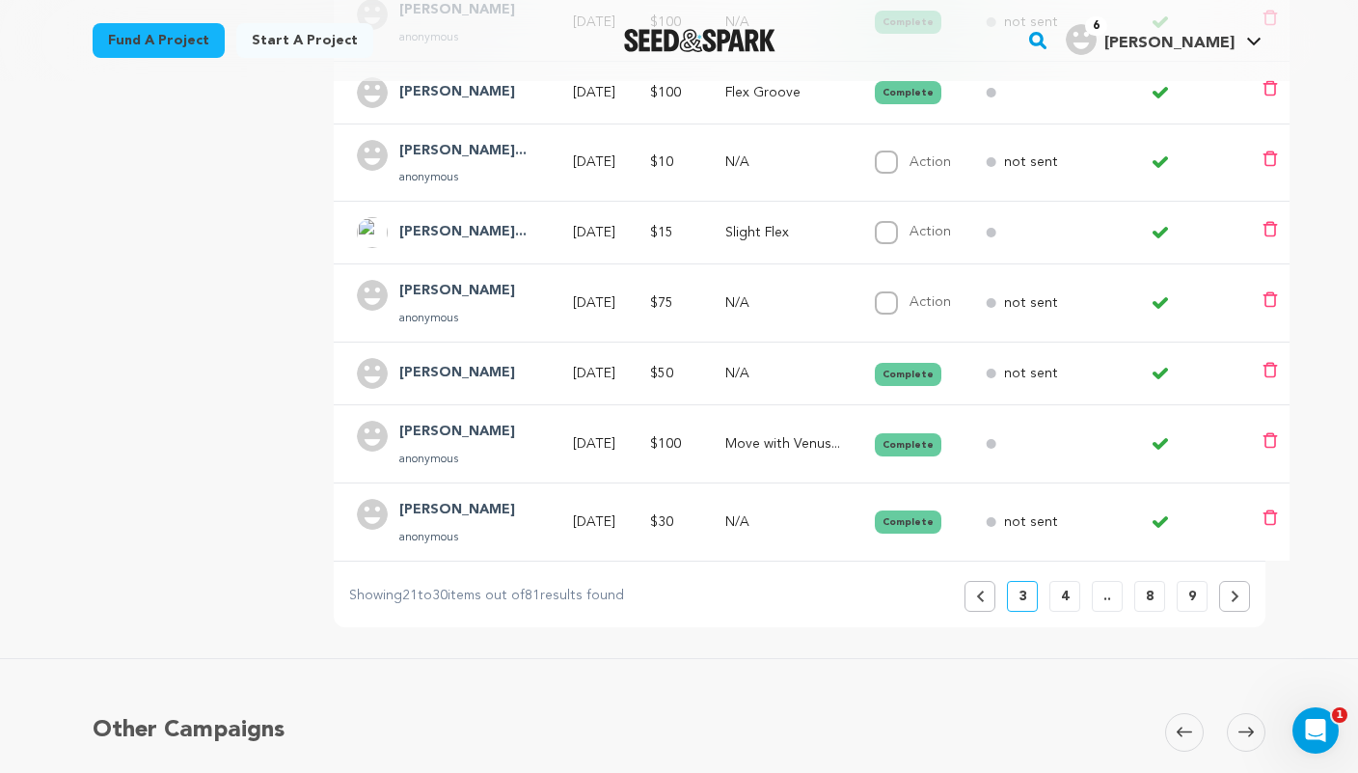
scroll to position [652, 0]
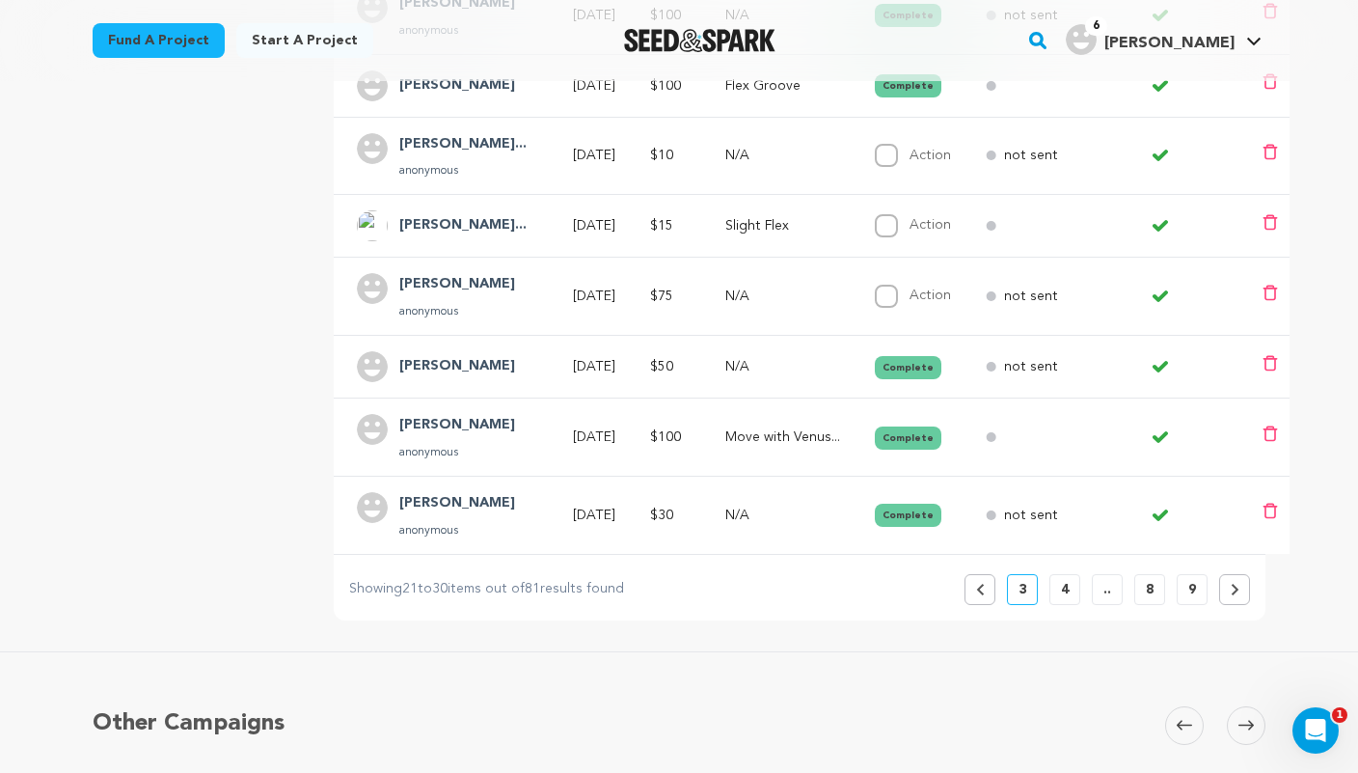
click at [986, 577] on button "Previous" at bounding box center [980, 589] width 31 height 31
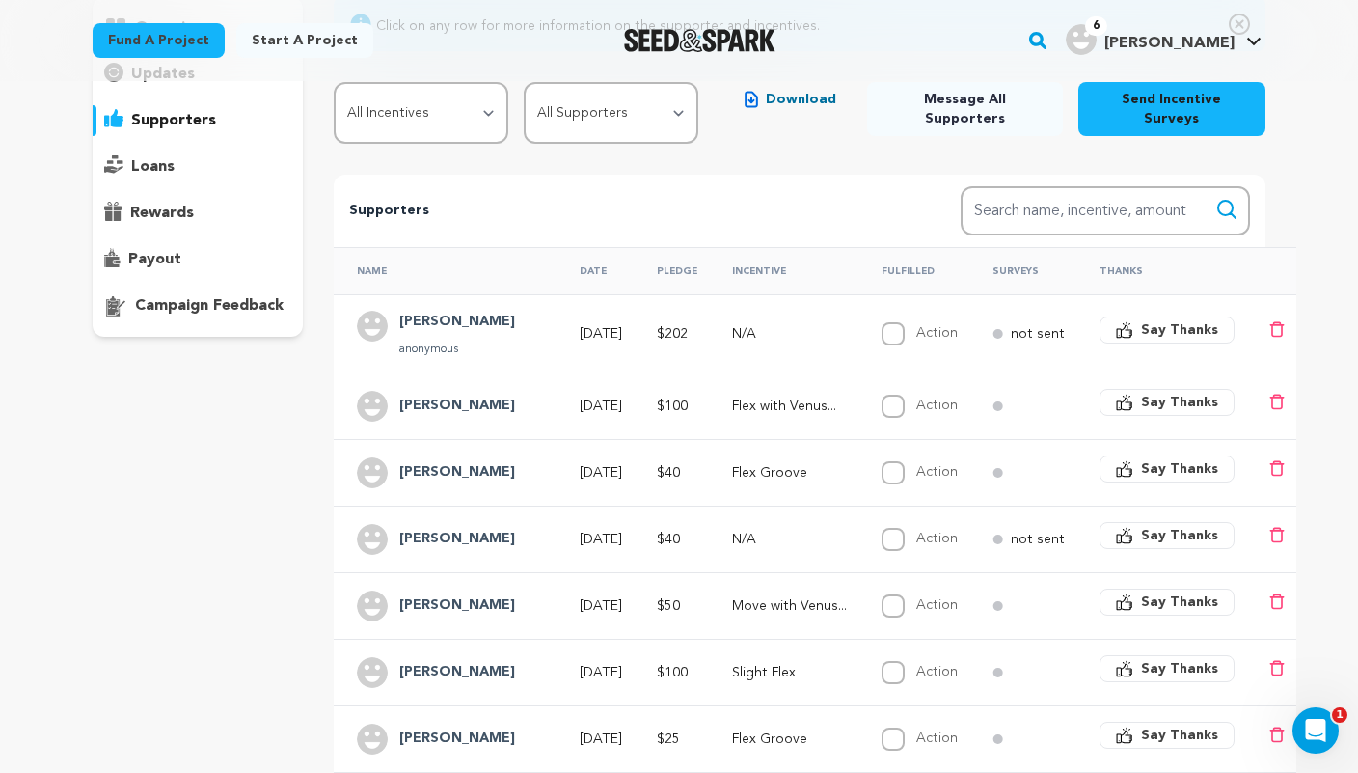
scroll to position [225, 0]
